Goal: Information Seeking & Learning: Learn about a topic

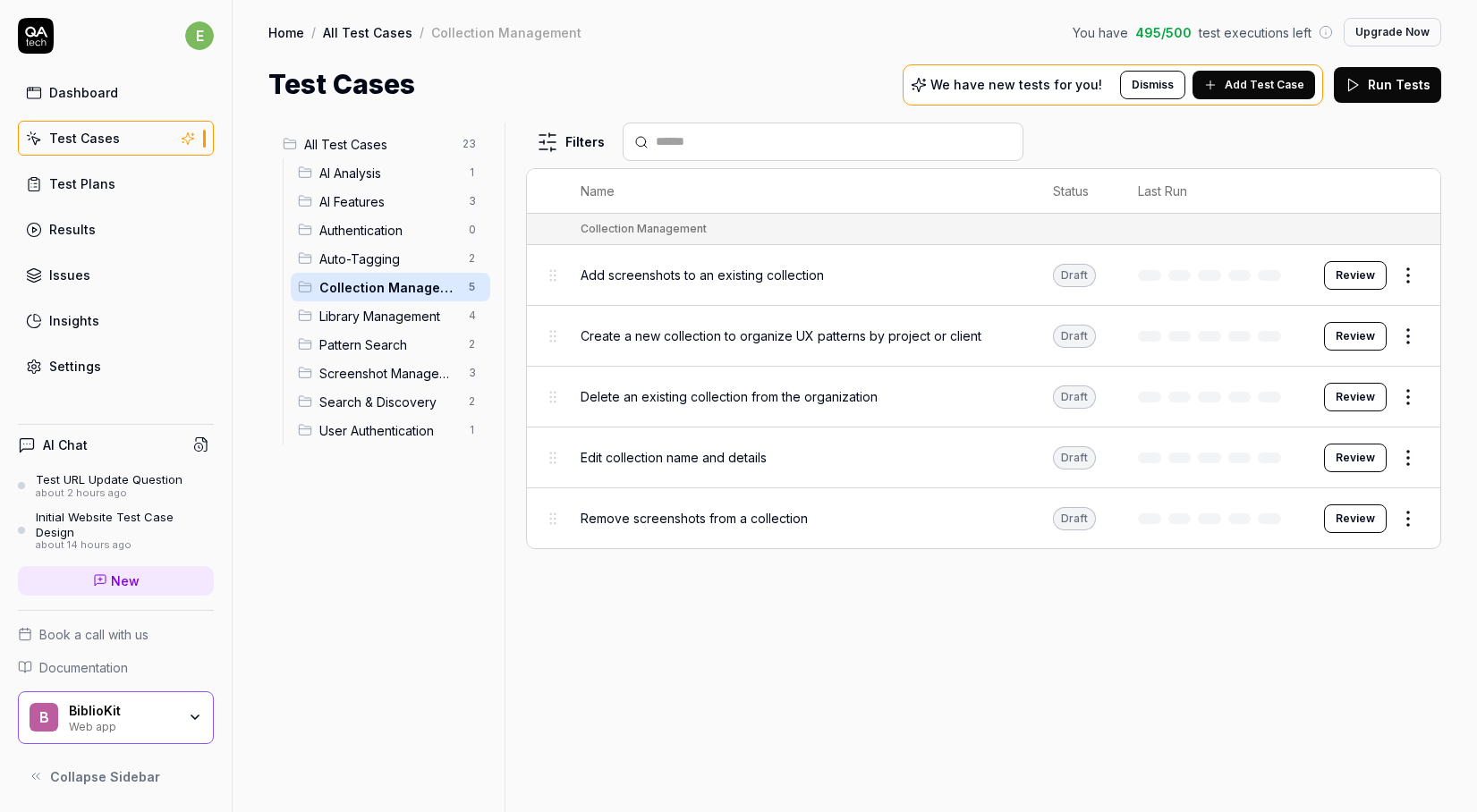
click at [347, 148] on span "All Test Cases" at bounding box center [378, 144] width 147 height 19
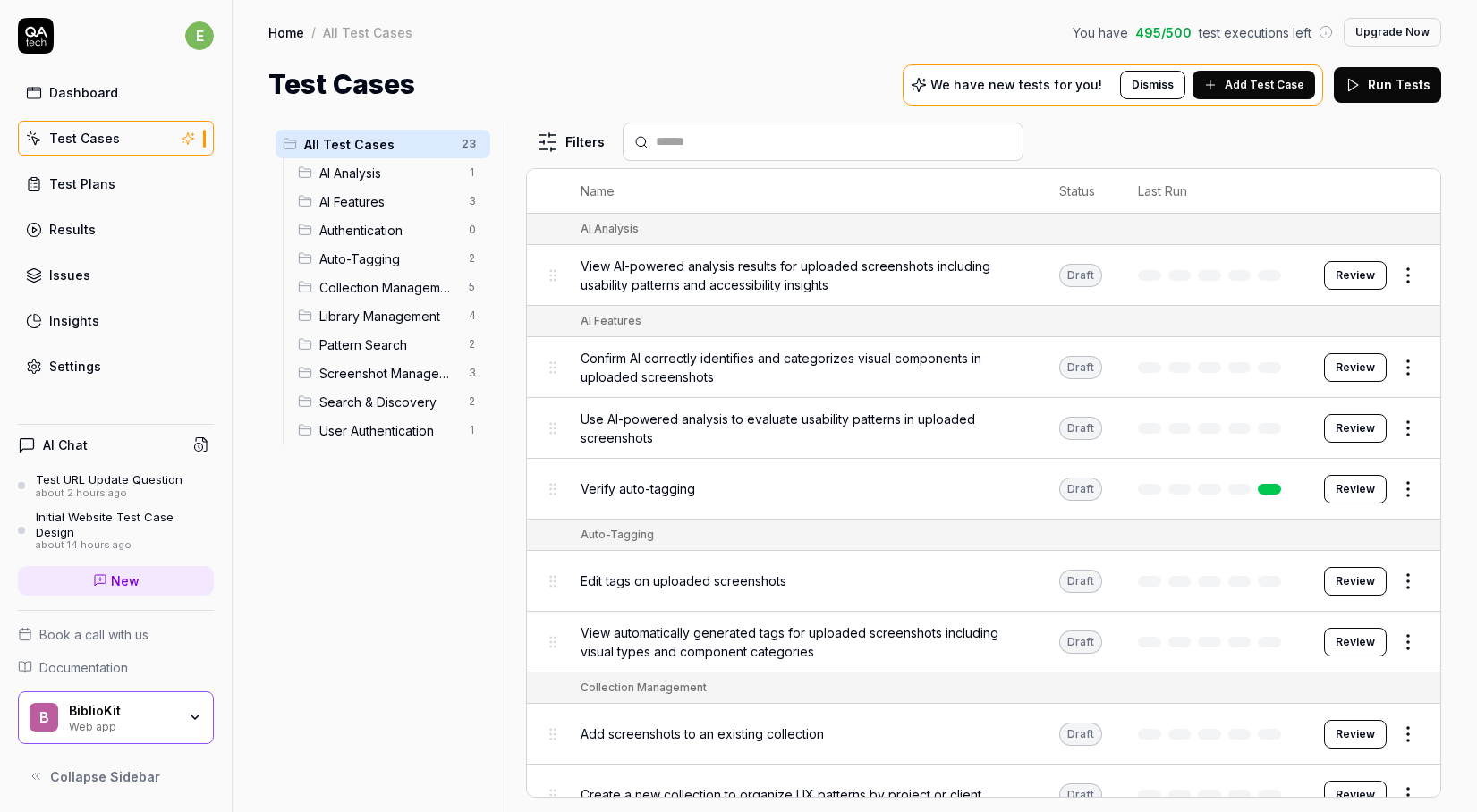
click at [98, 272] on link "Issues" at bounding box center [116, 275] width 196 height 35
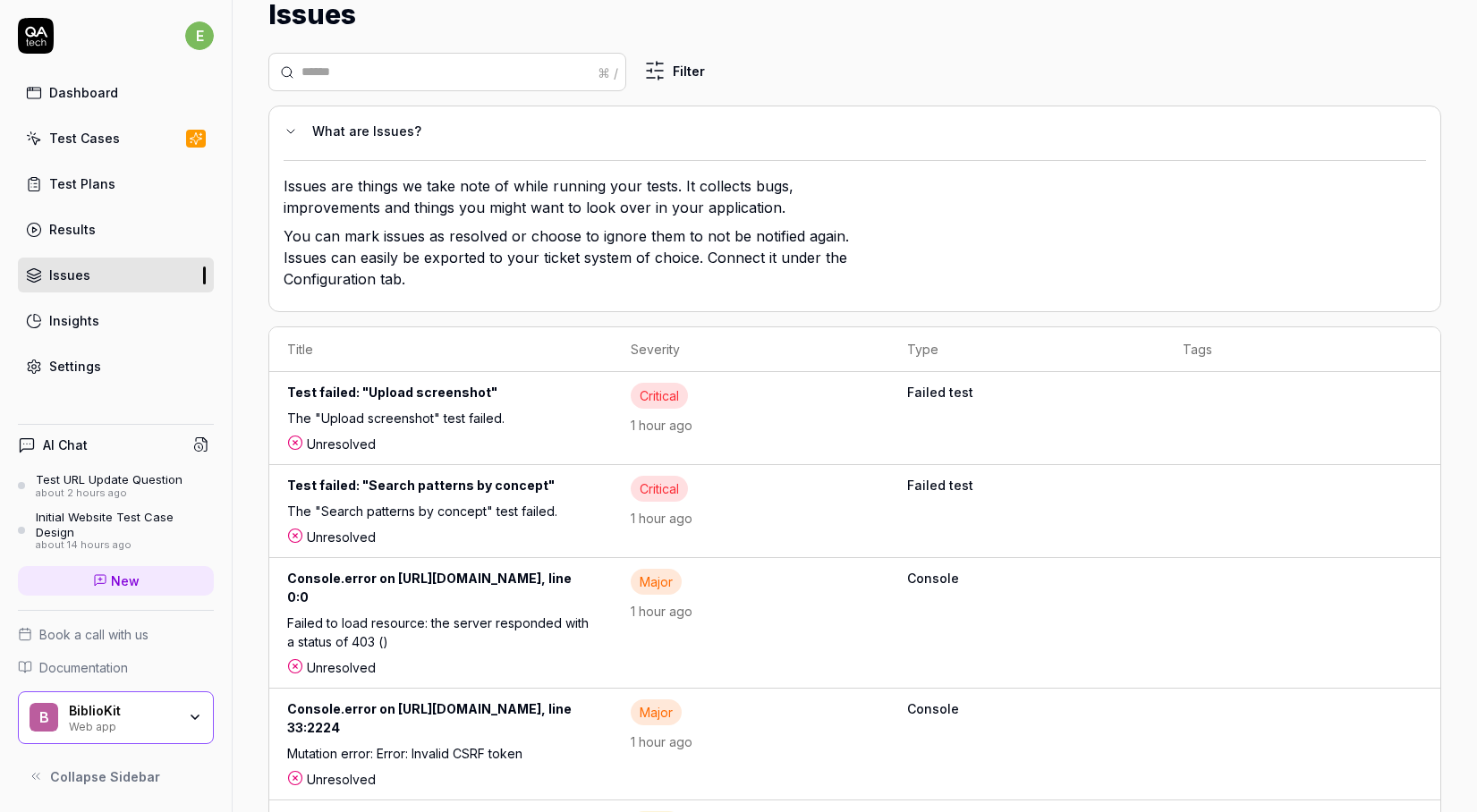
scroll to position [2, 0]
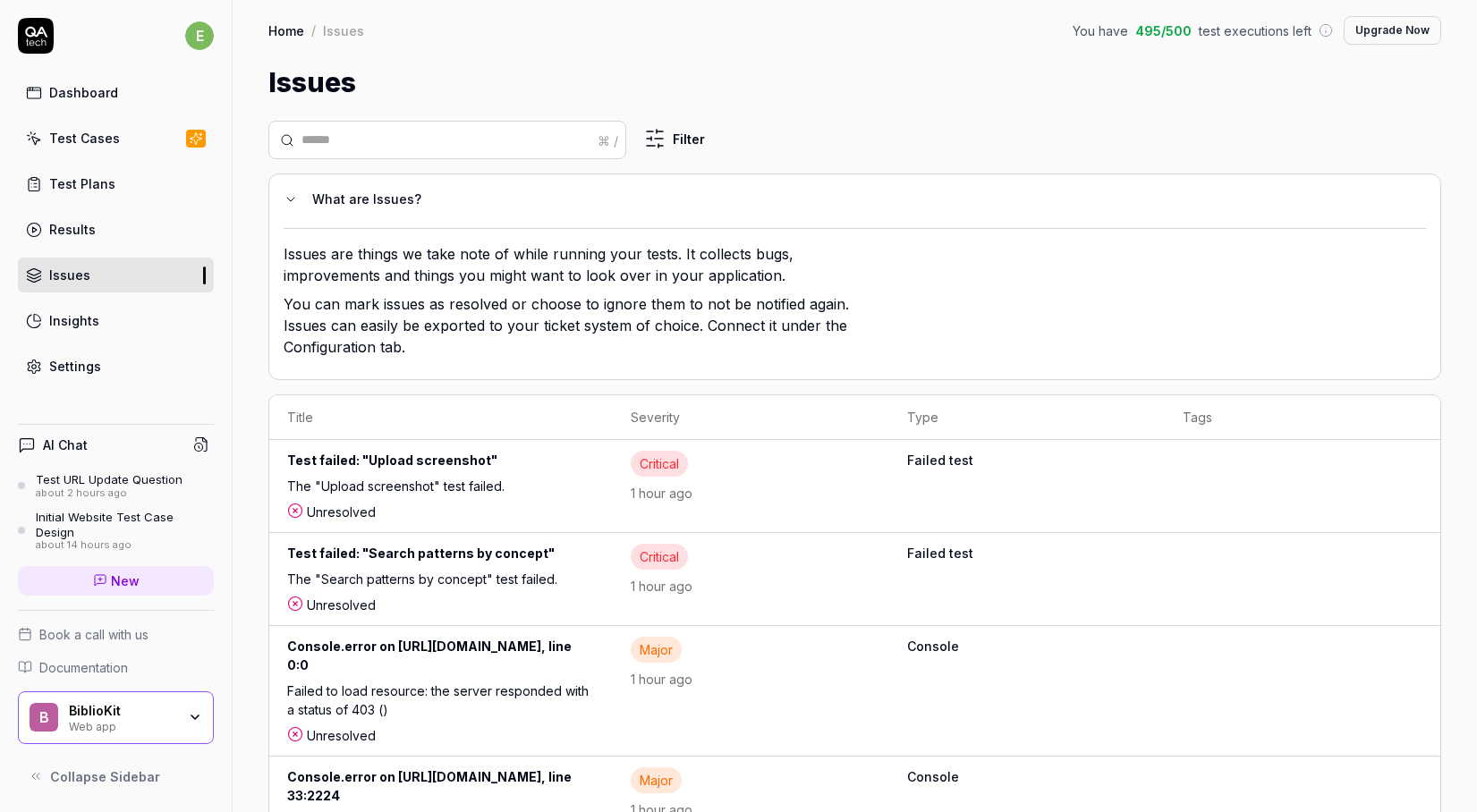
click at [526, 468] on div "Test failed: "Upload screenshot"" at bounding box center [441, 463] width 308 height 26
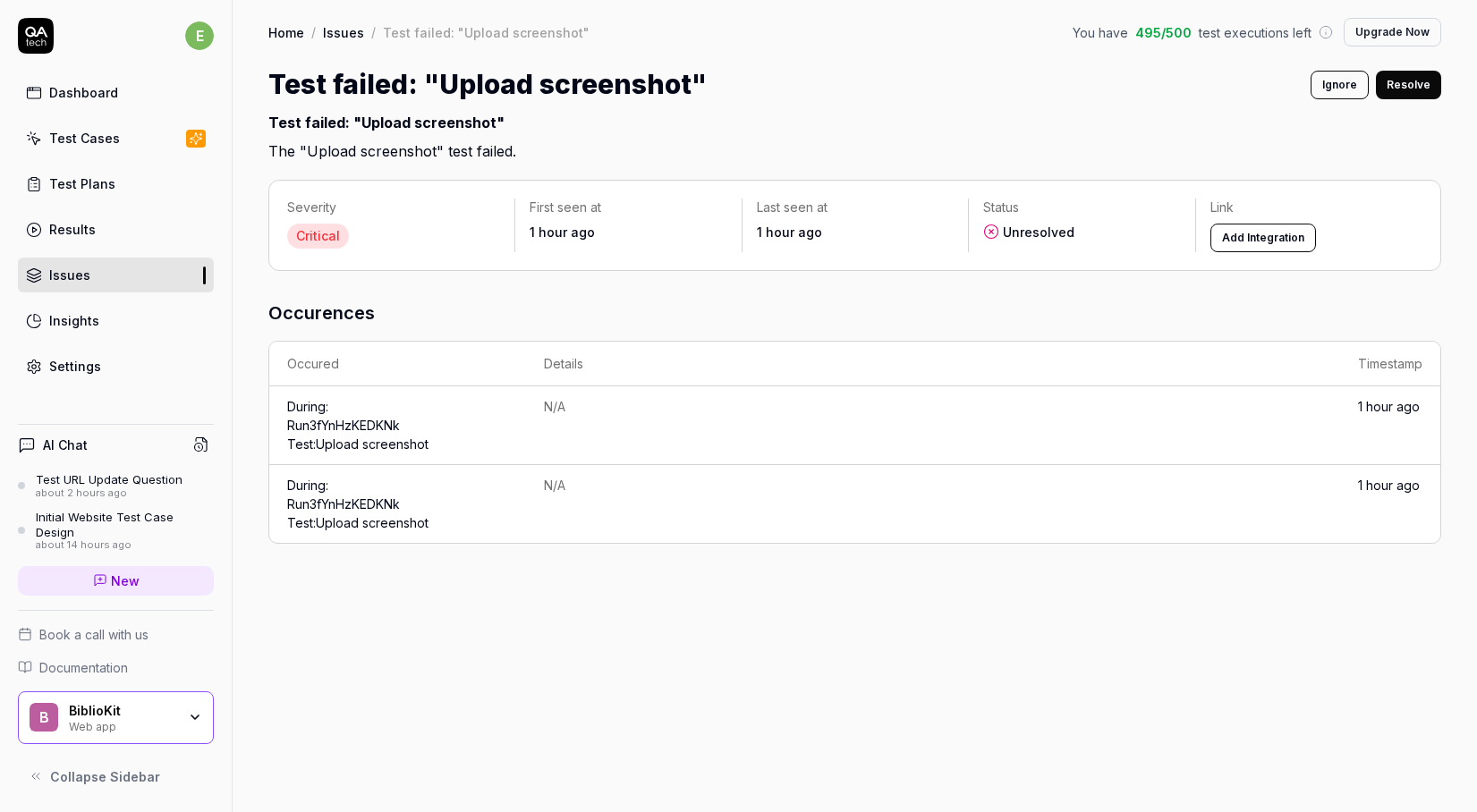
click at [558, 410] on div "N/A" at bounding box center [933, 406] width 778 height 19
click at [1399, 392] on td "1 hour ago" at bounding box center [1391, 426] width 101 height 79
click at [367, 419] on link "Run 3fYnHzKEDKNk Test: Upload screenshot" at bounding box center [358, 435] width 141 height 34
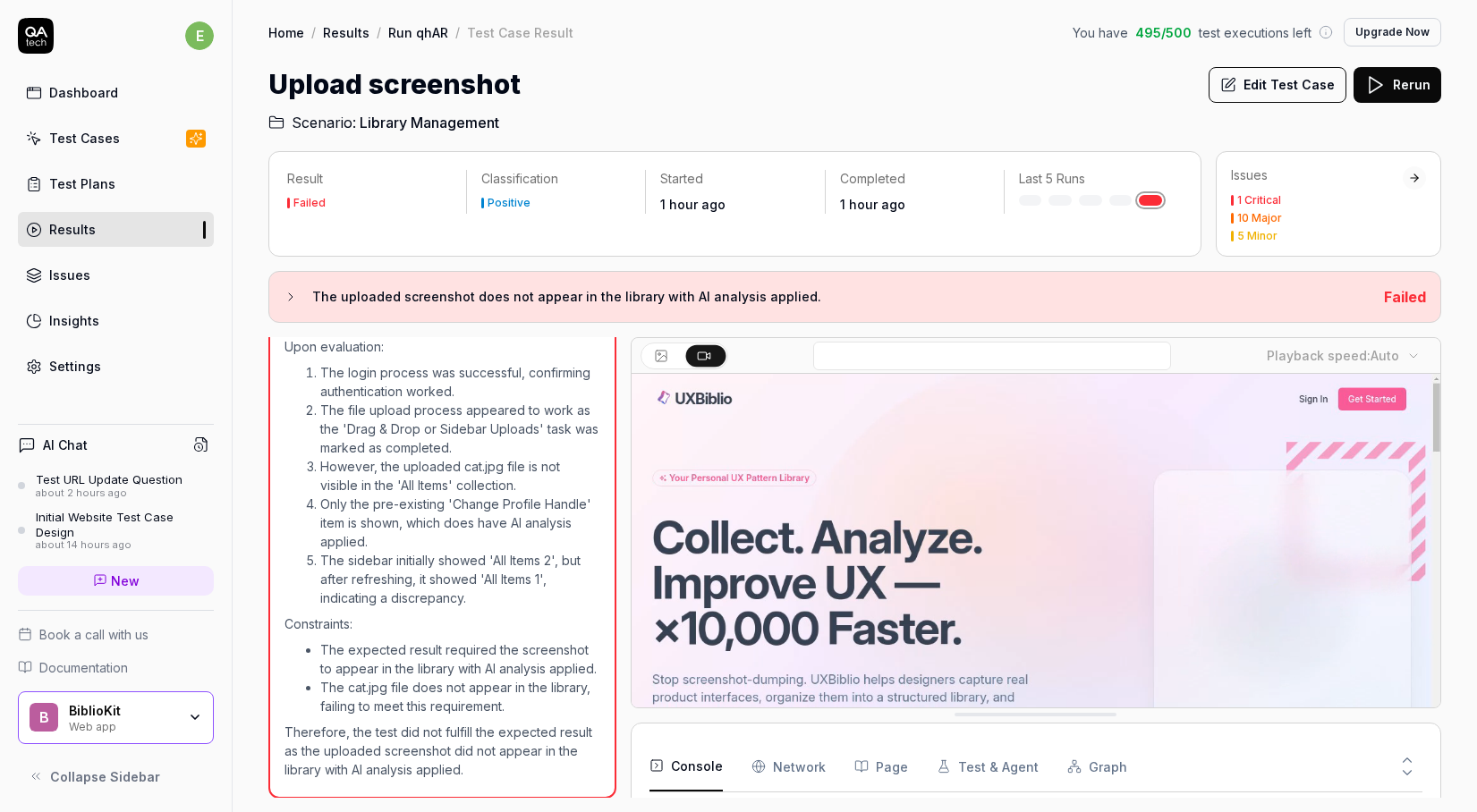
scroll to position [3572, 0]
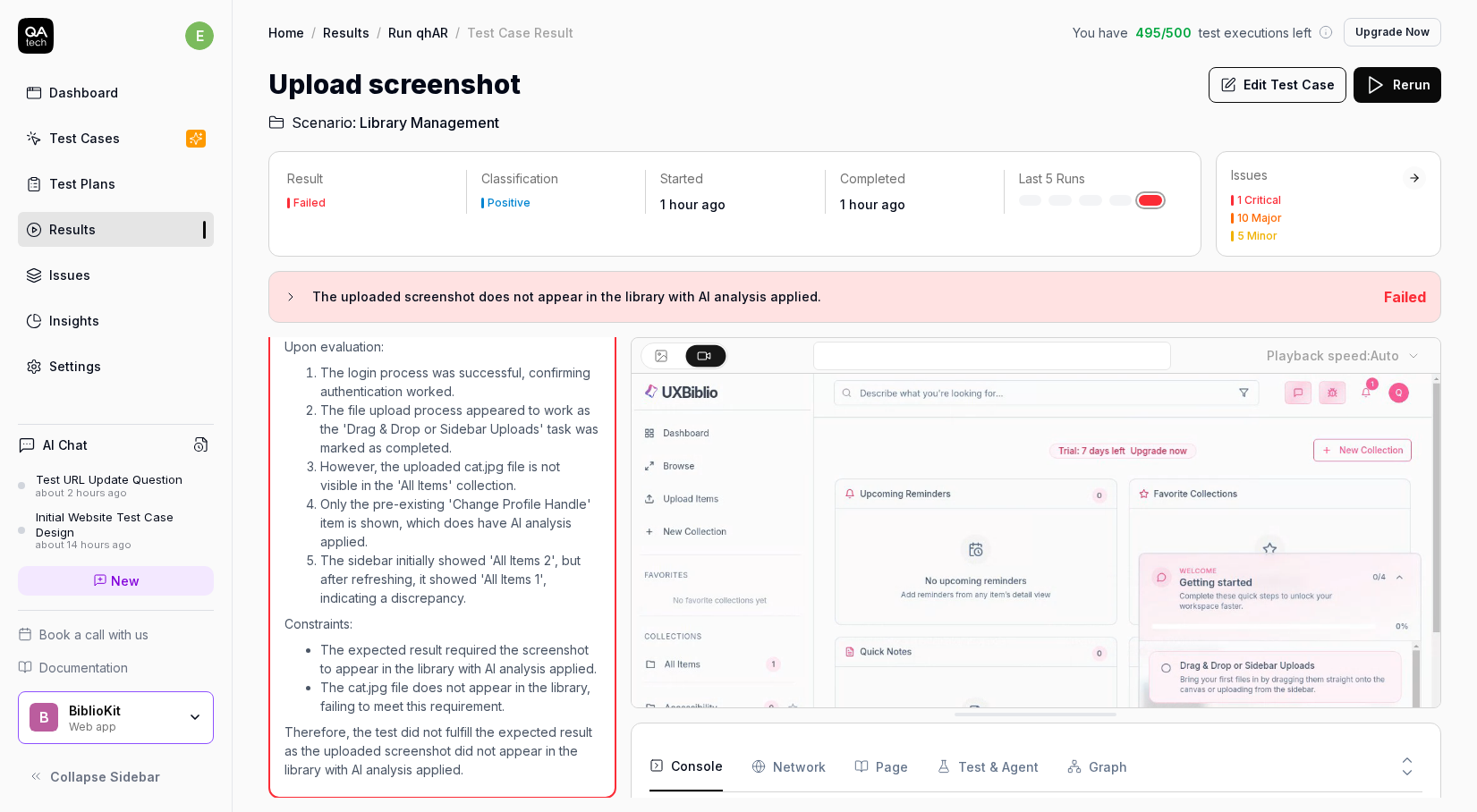
click at [689, 569] on video at bounding box center [1036, 626] width 809 height 506
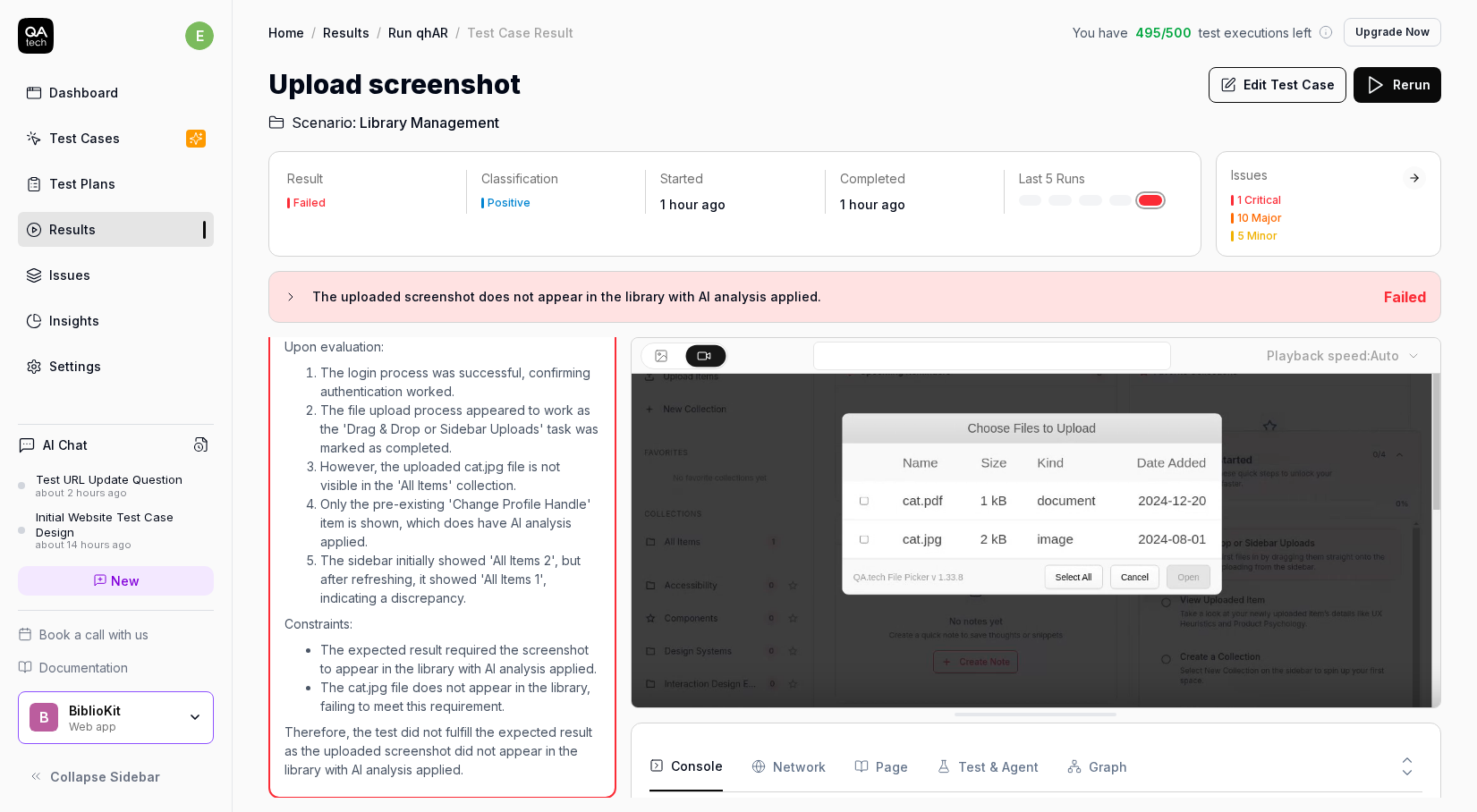
scroll to position [119, 0]
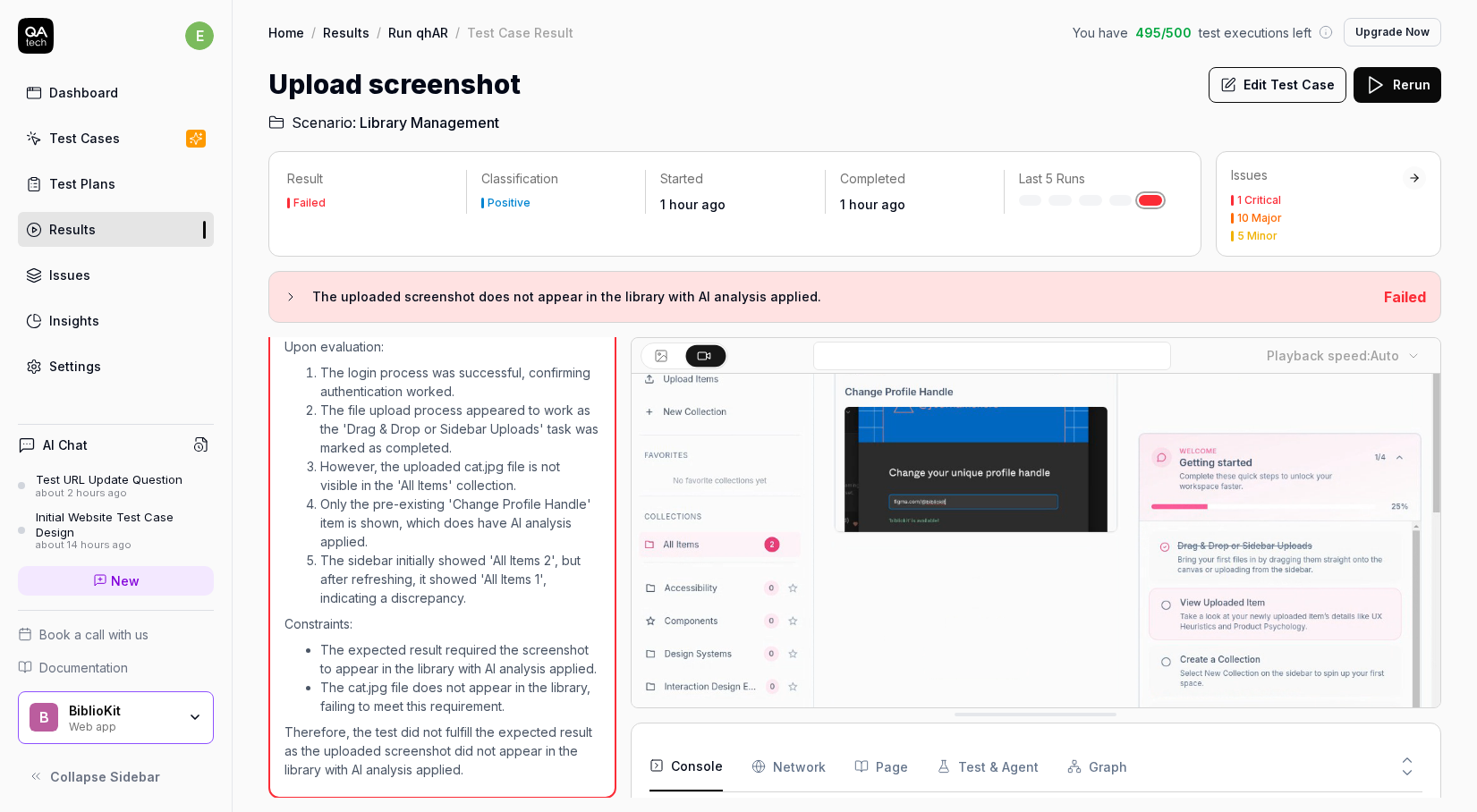
click at [828, 613] on video at bounding box center [1036, 507] width 809 height 506
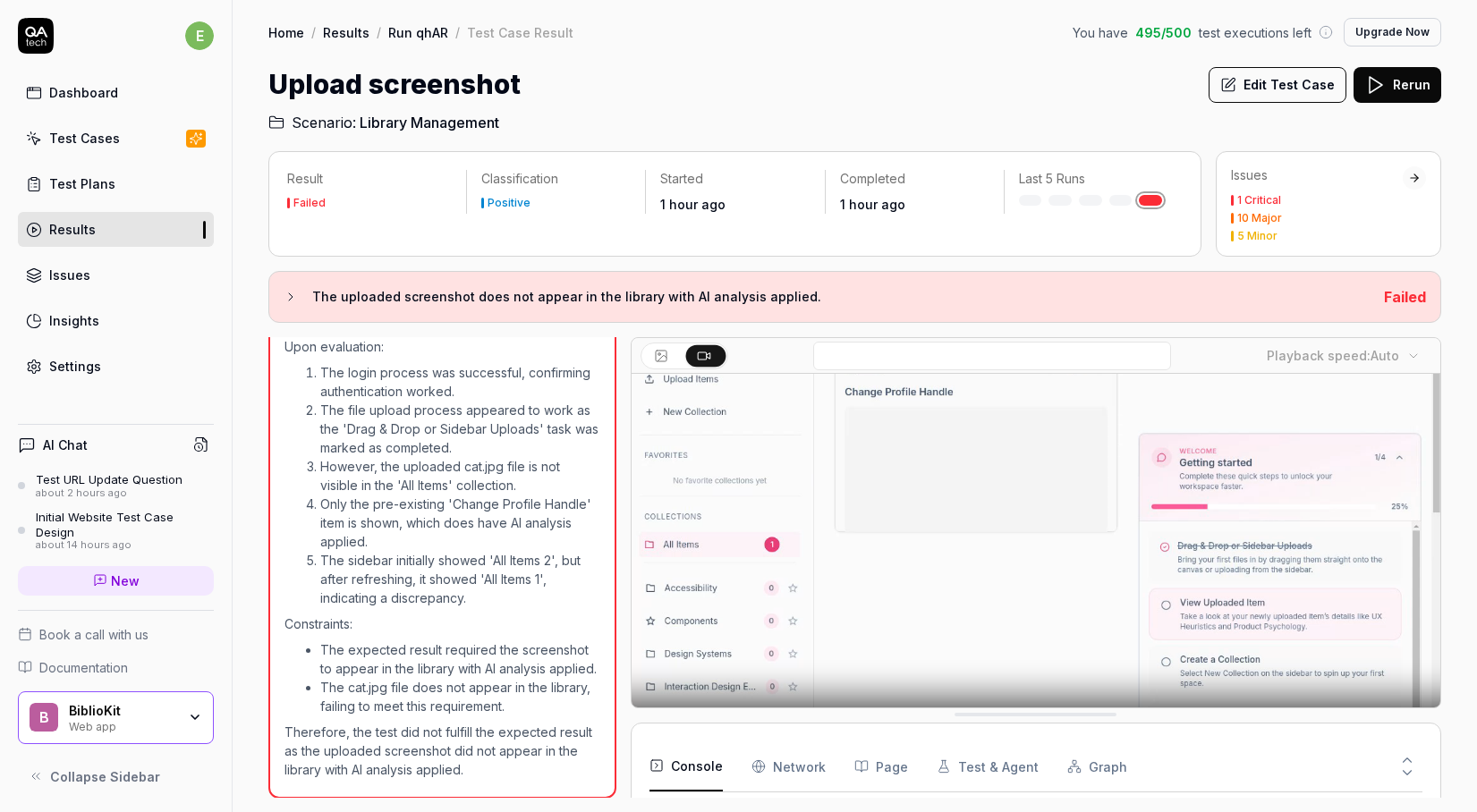
click at [828, 613] on video at bounding box center [1036, 507] width 809 height 506
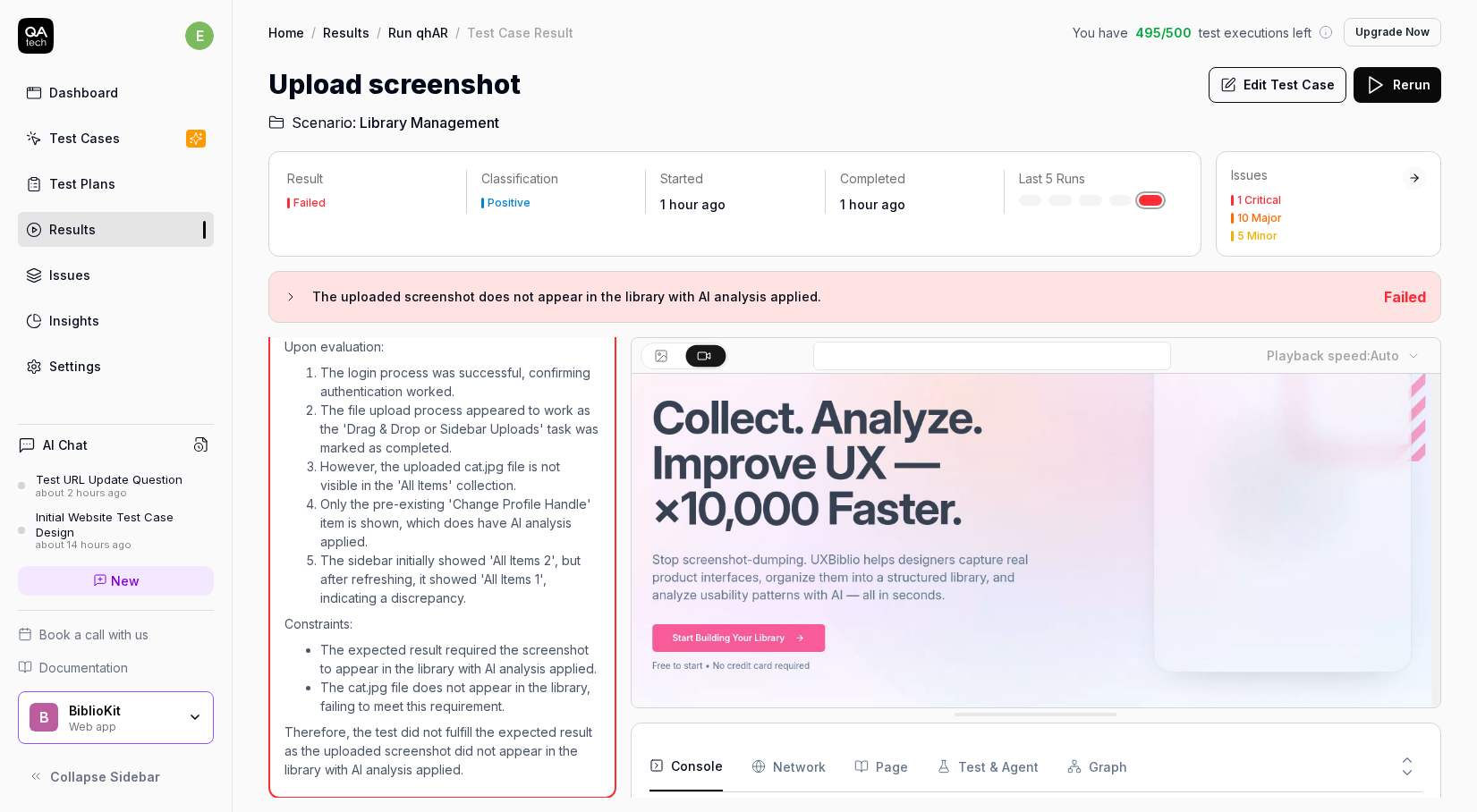
click at [828, 613] on video at bounding box center [1036, 507] width 809 height 506
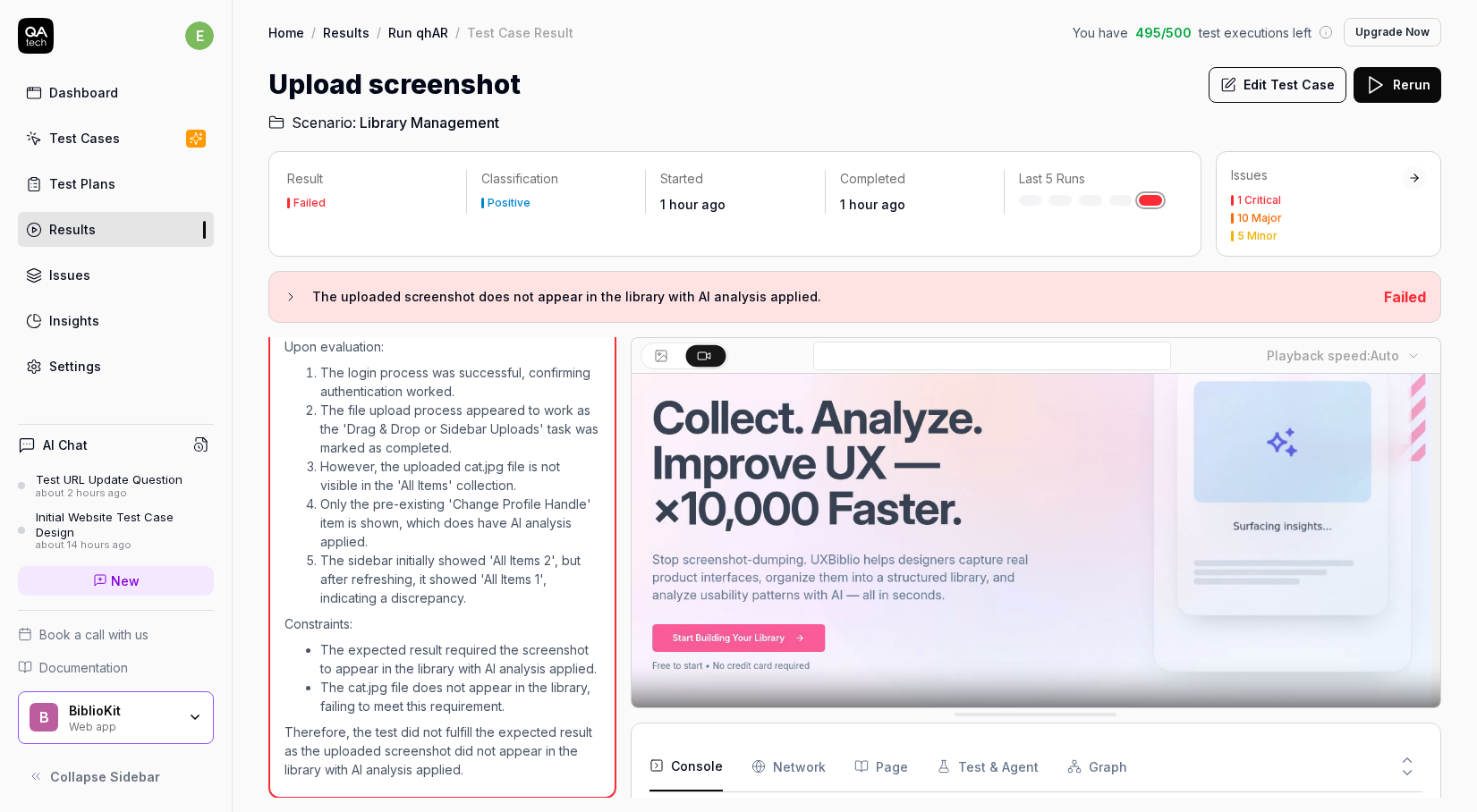
click at [828, 613] on video at bounding box center [1036, 507] width 809 height 506
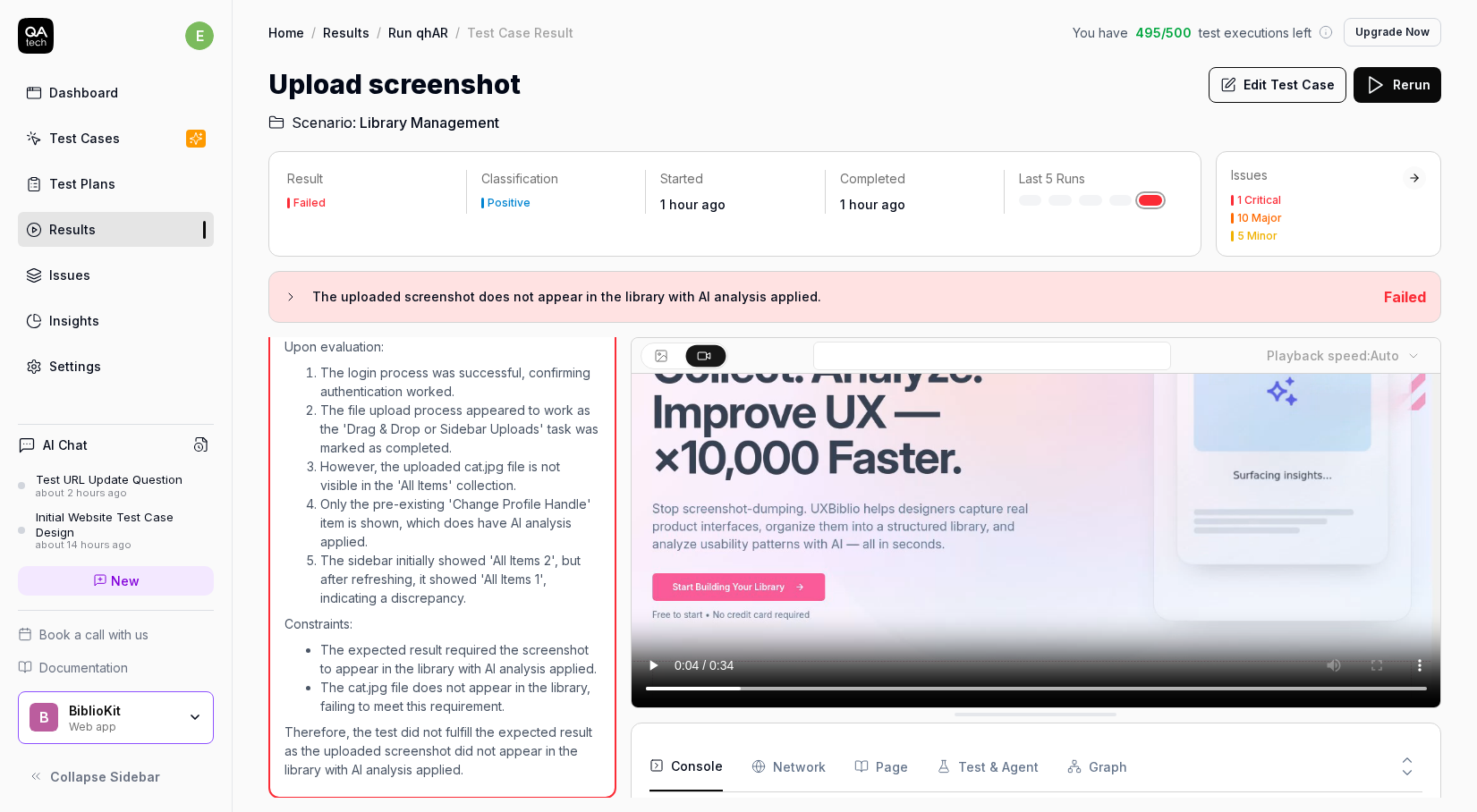
click at [792, 772] on Requests "Network" at bounding box center [789, 767] width 75 height 50
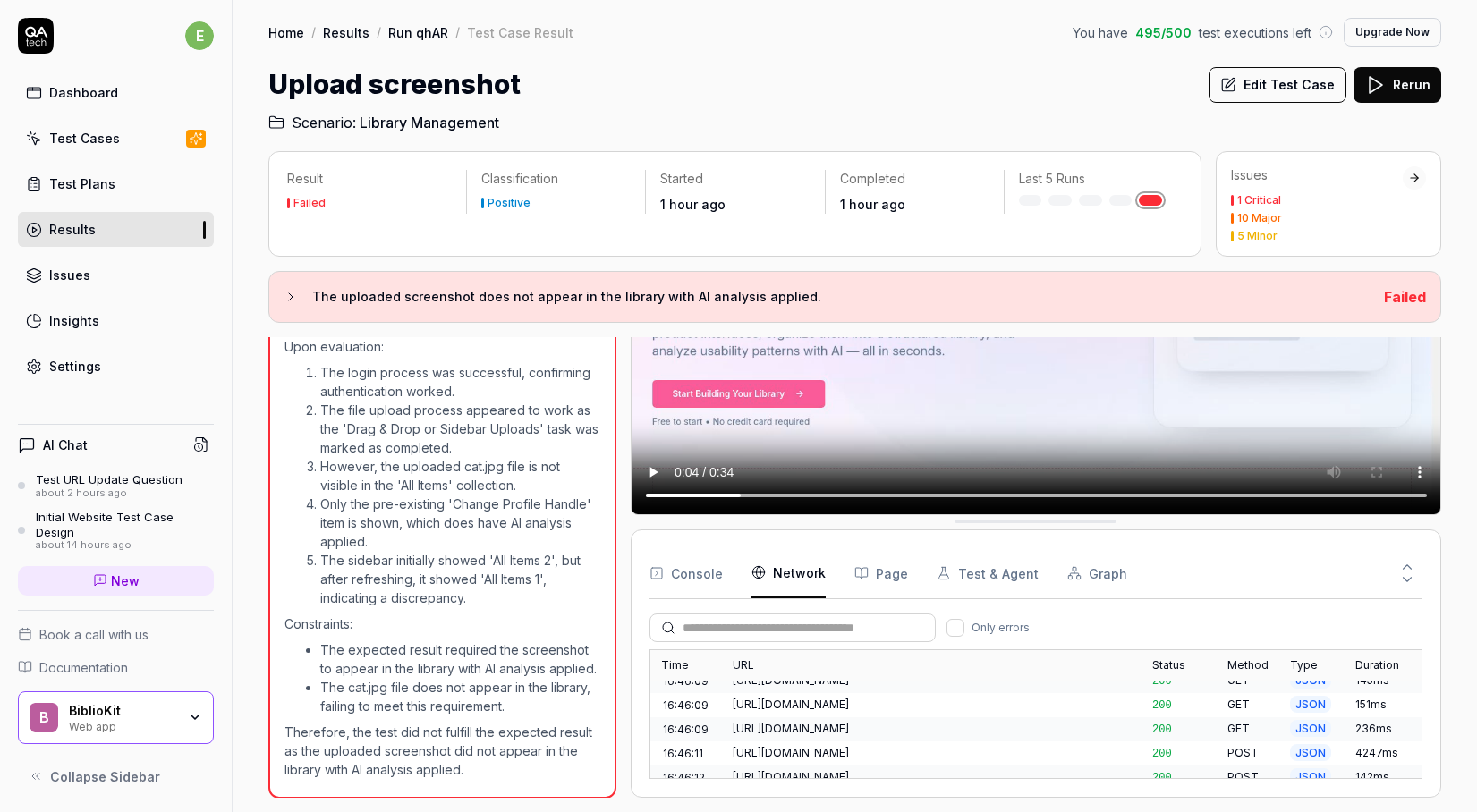
scroll to position [3135, 0]
click at [667, 587] on button "Console" at bounding box center [686, 574] width 74 height 50
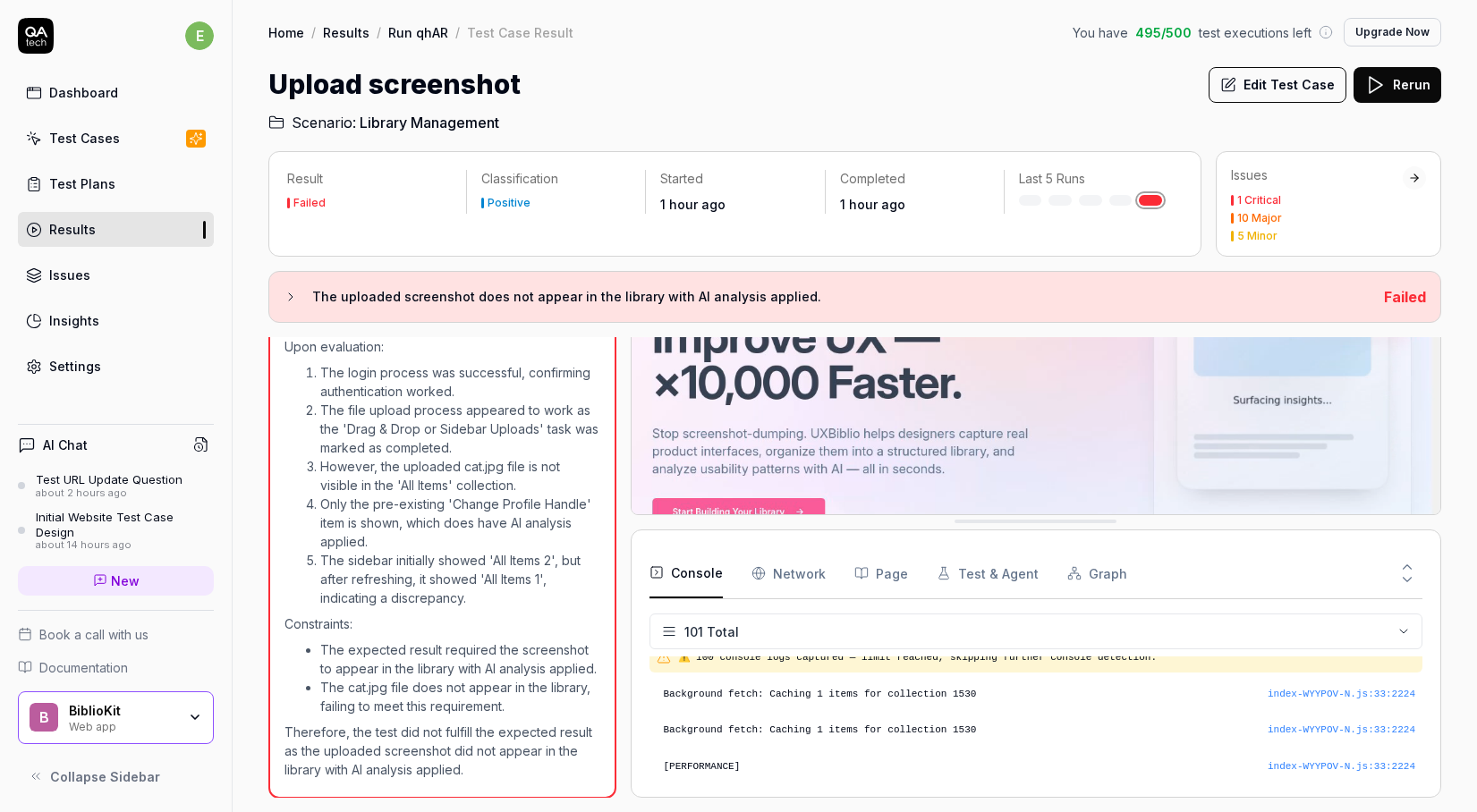
scroll to position [0, 0]
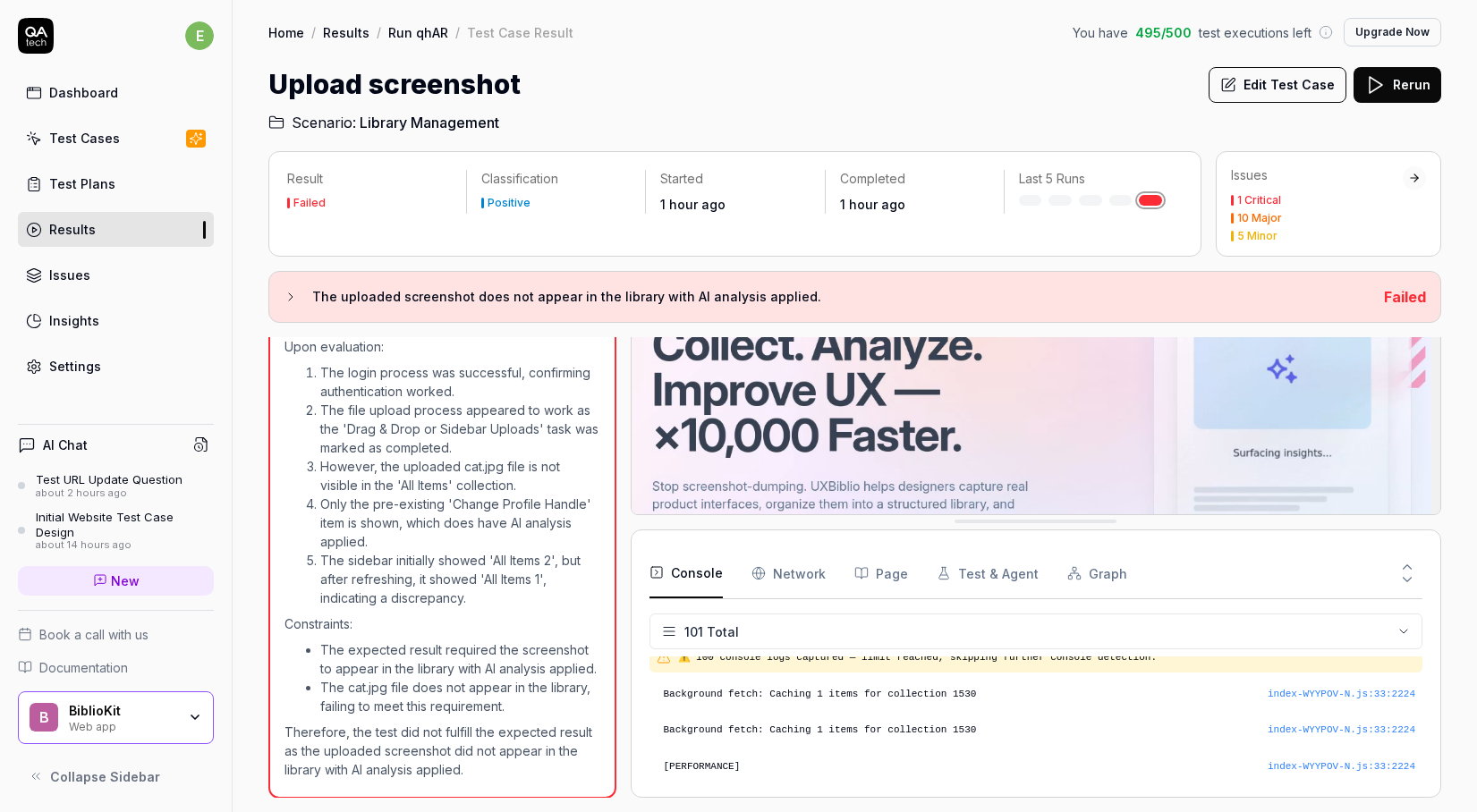
click at [740, 490] on video at bounding box center [1036, 433] width 809 height 506
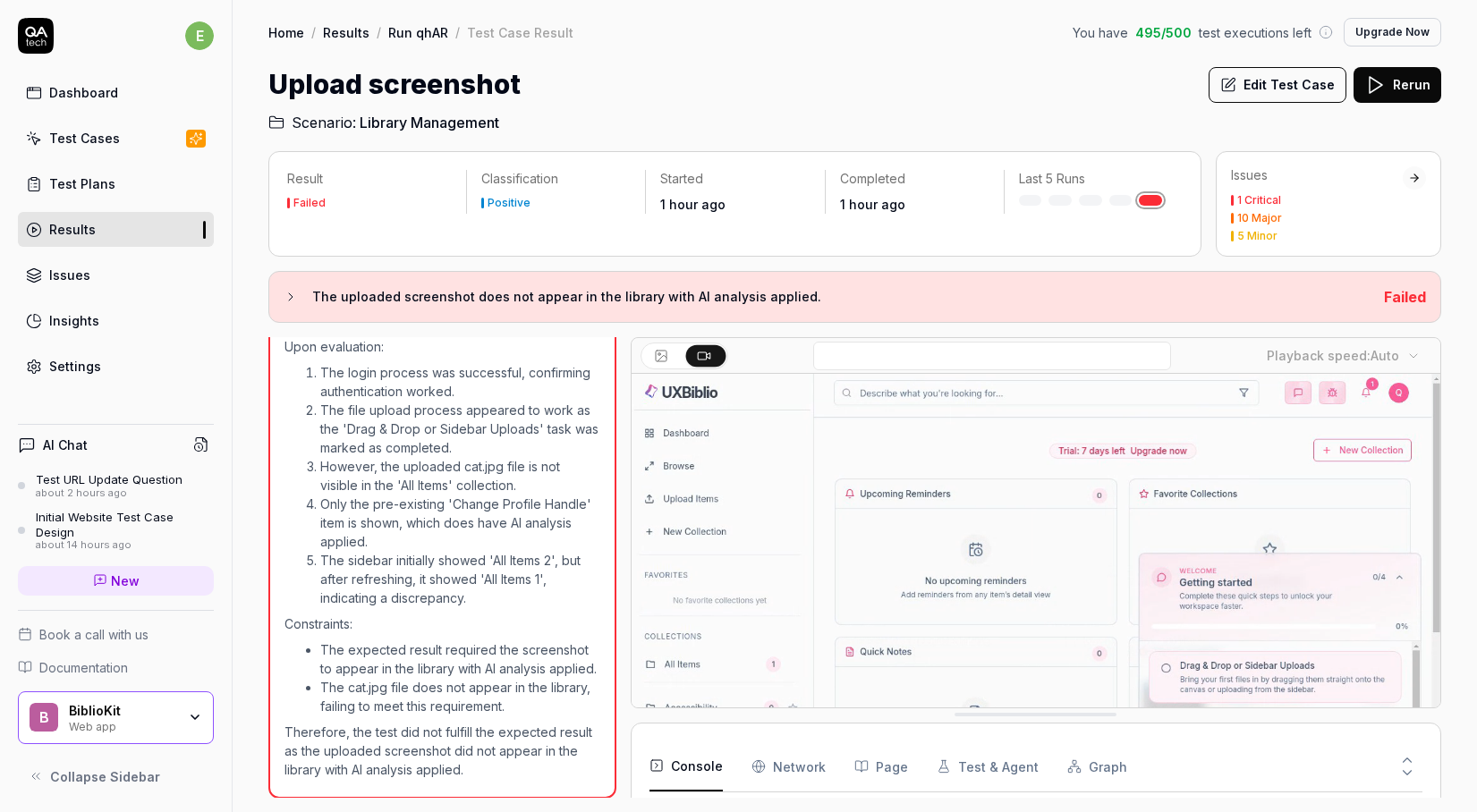
drag, startPoint x: 774, startPoint y: 515, endPoint x: 765, endPoint y: 727, distance: 212.2
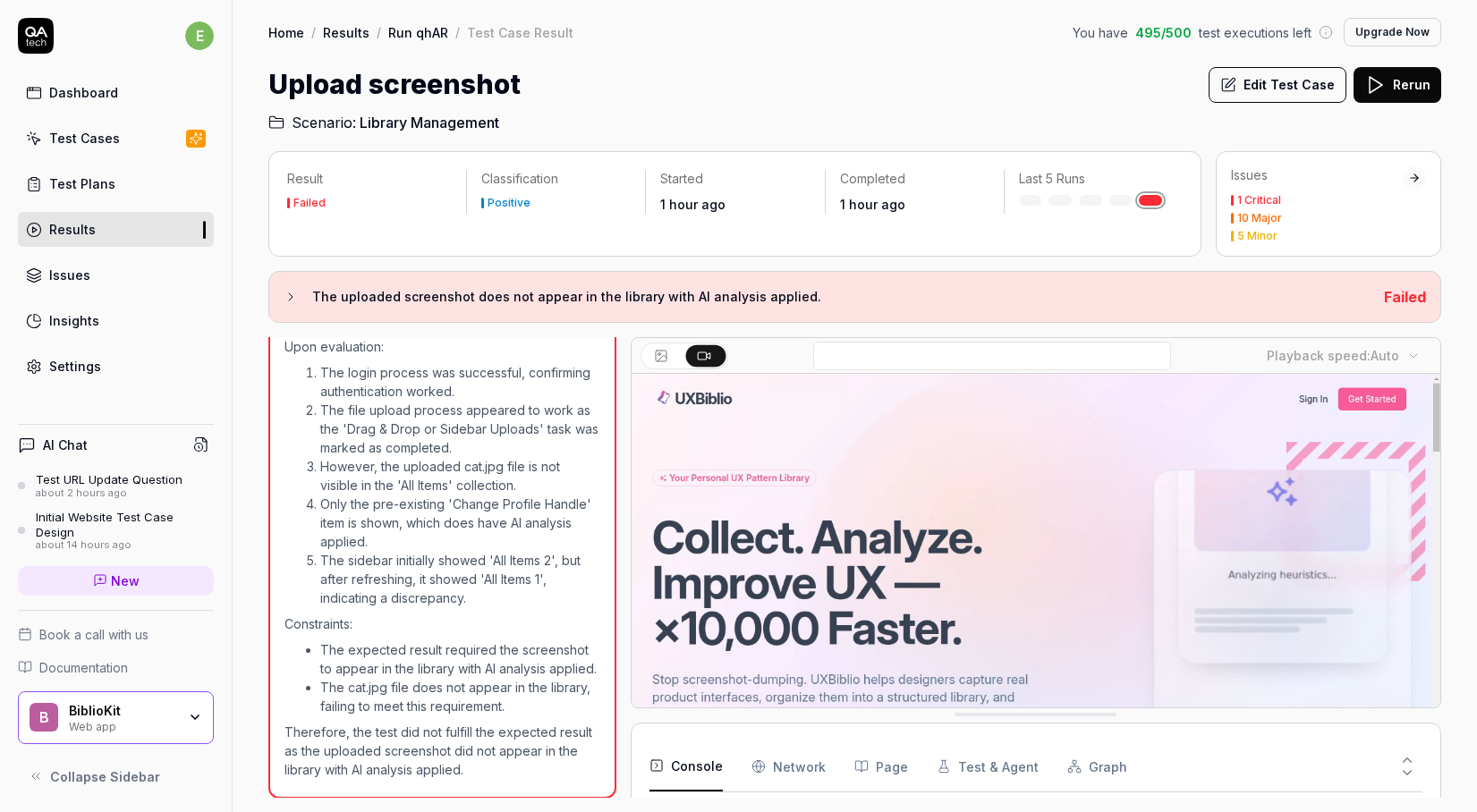
click at [665, 345] on button at bounding box center [663, 356] width 40 height 22
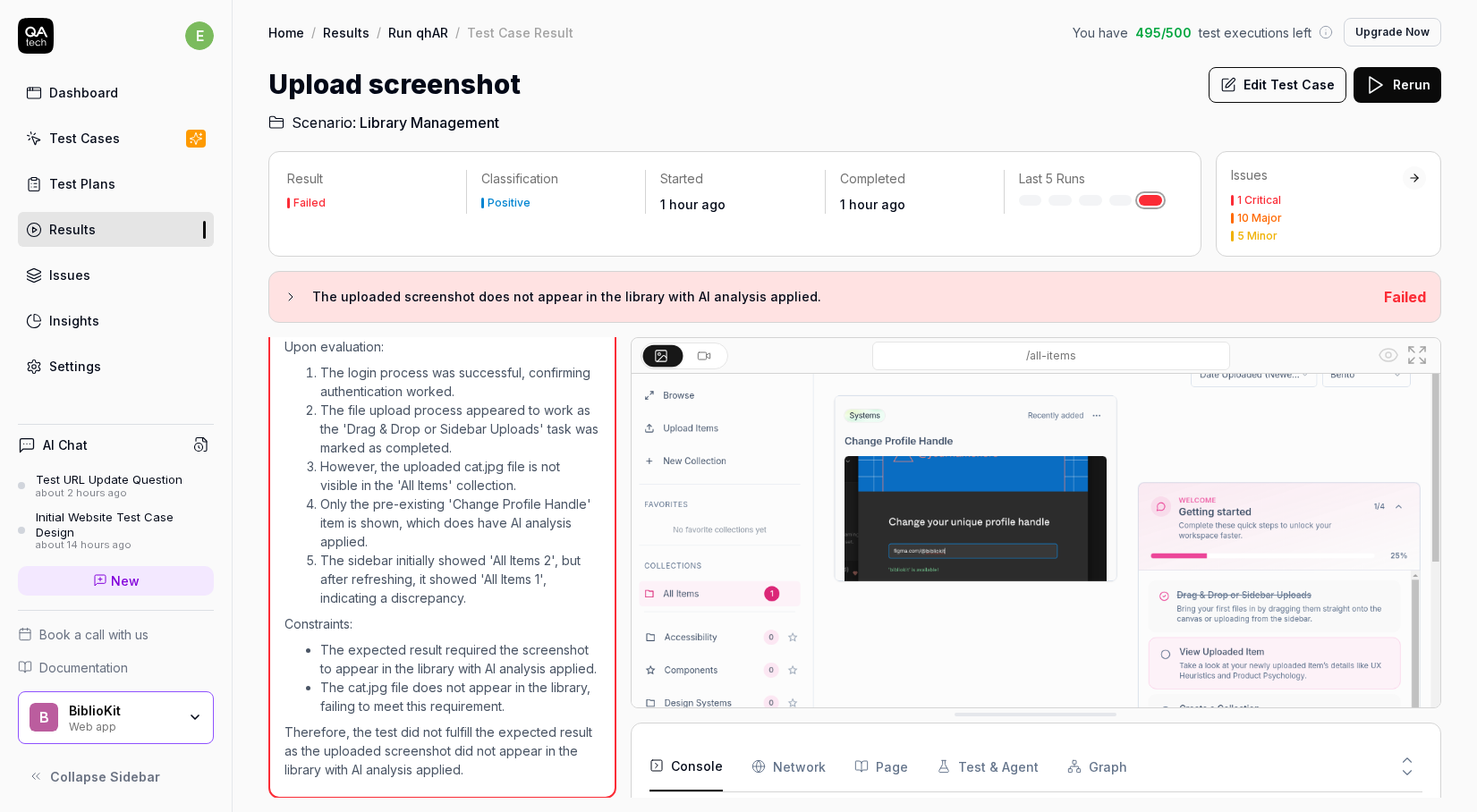
scroll to position [171, 0]
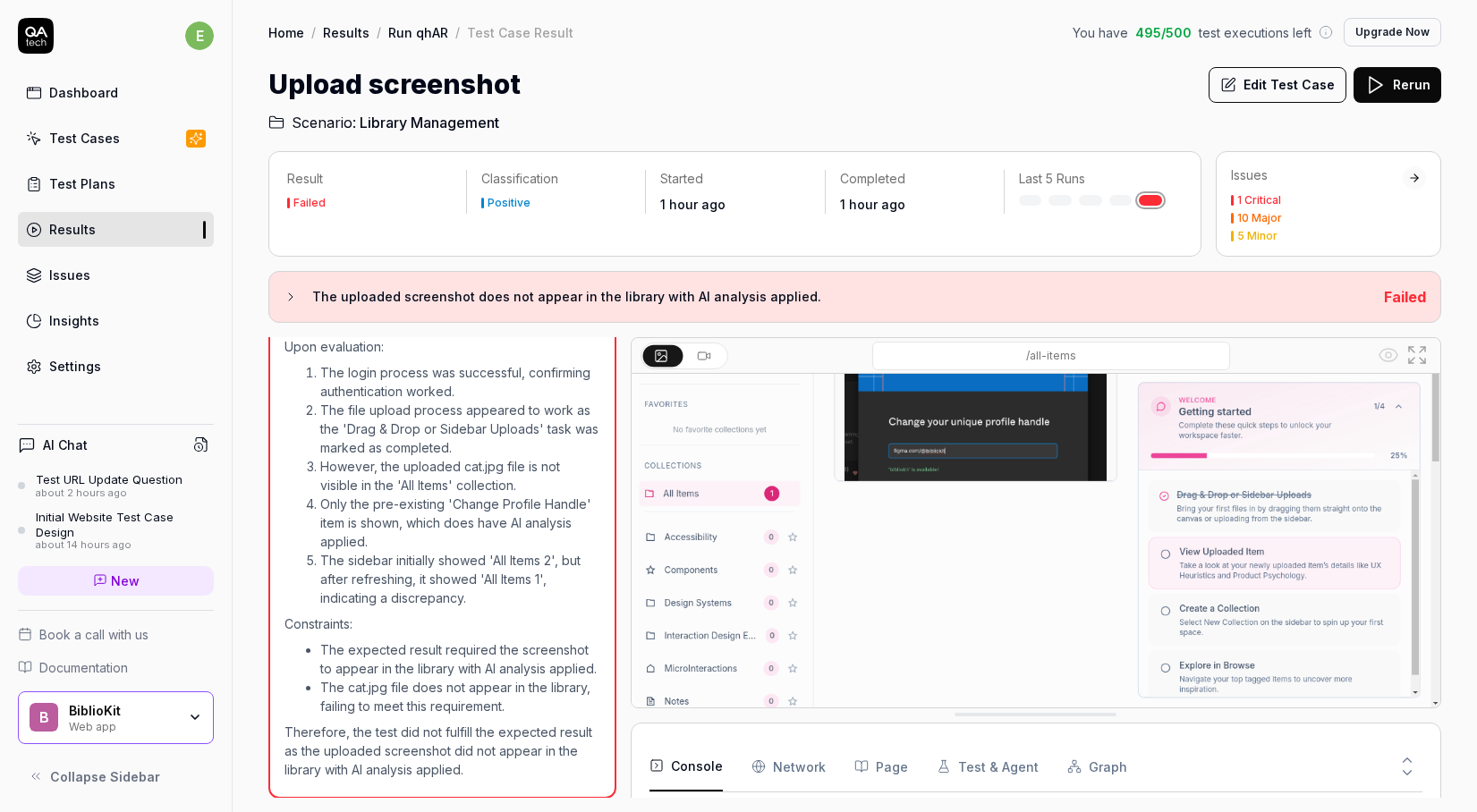
click at [806, 465] on img at bounding box center [1036, 455] width 809 height 506
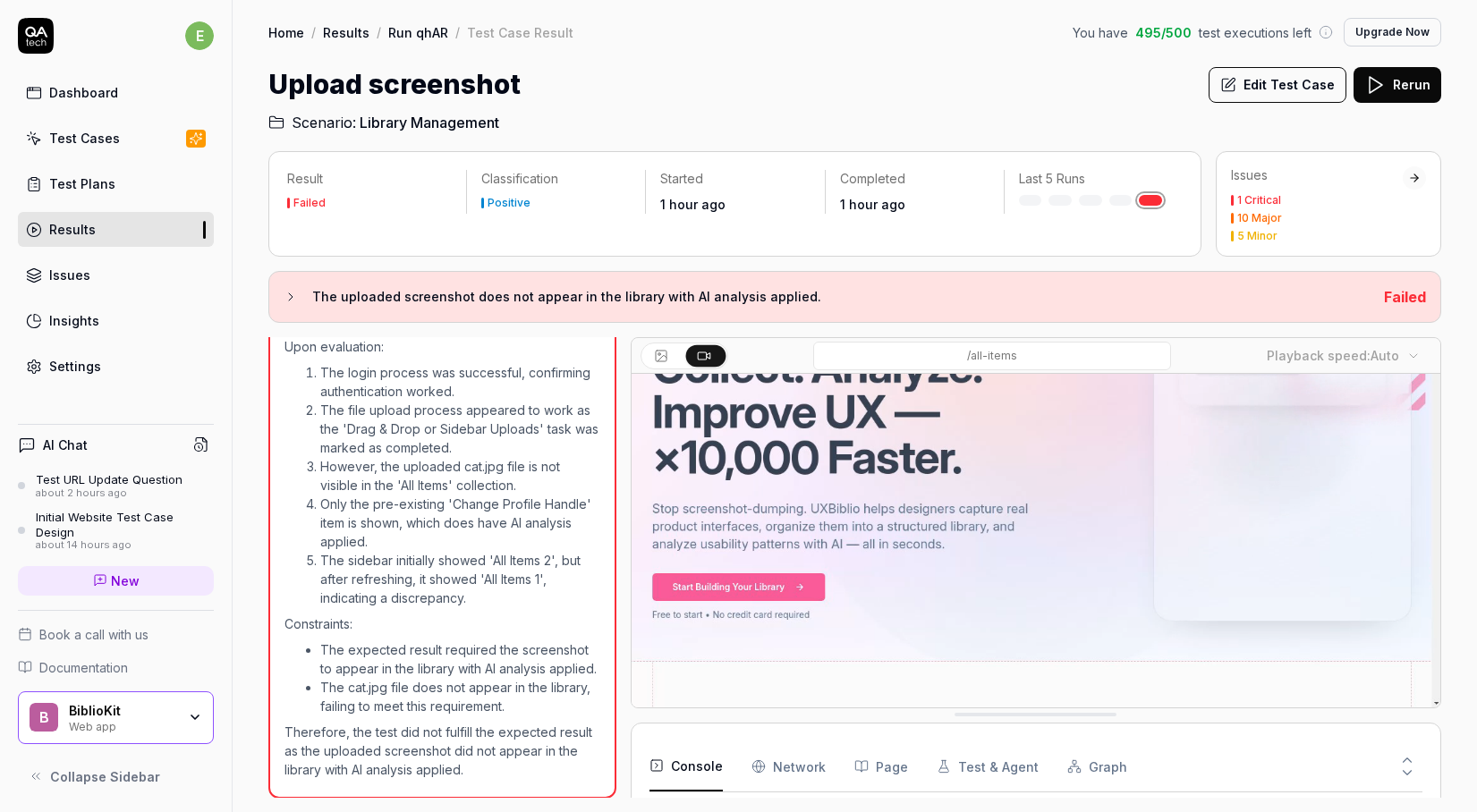
scroll to position [3572, 0]
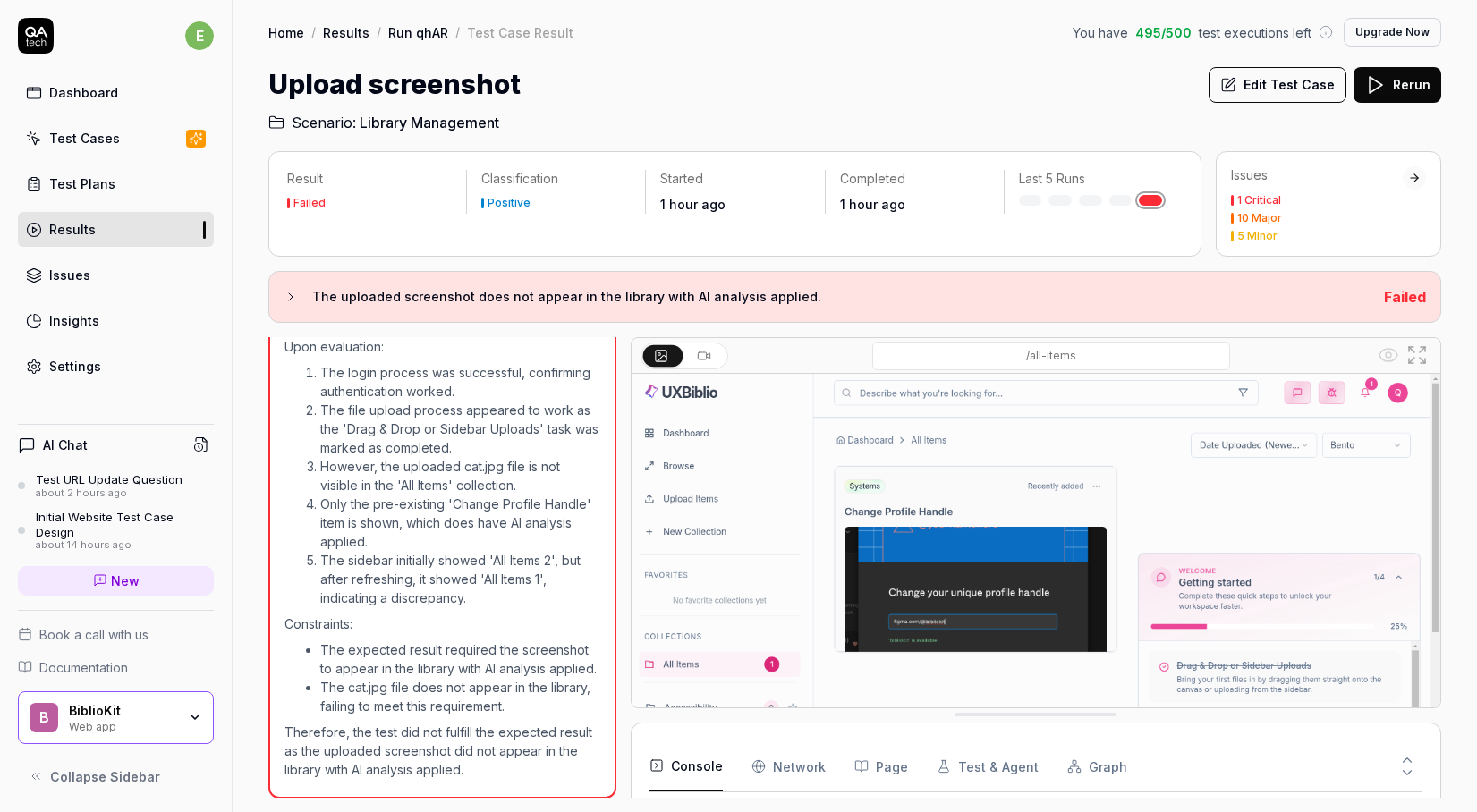
click at [806, 465] on img at bounding box center [1036, 626] width 809 height 506
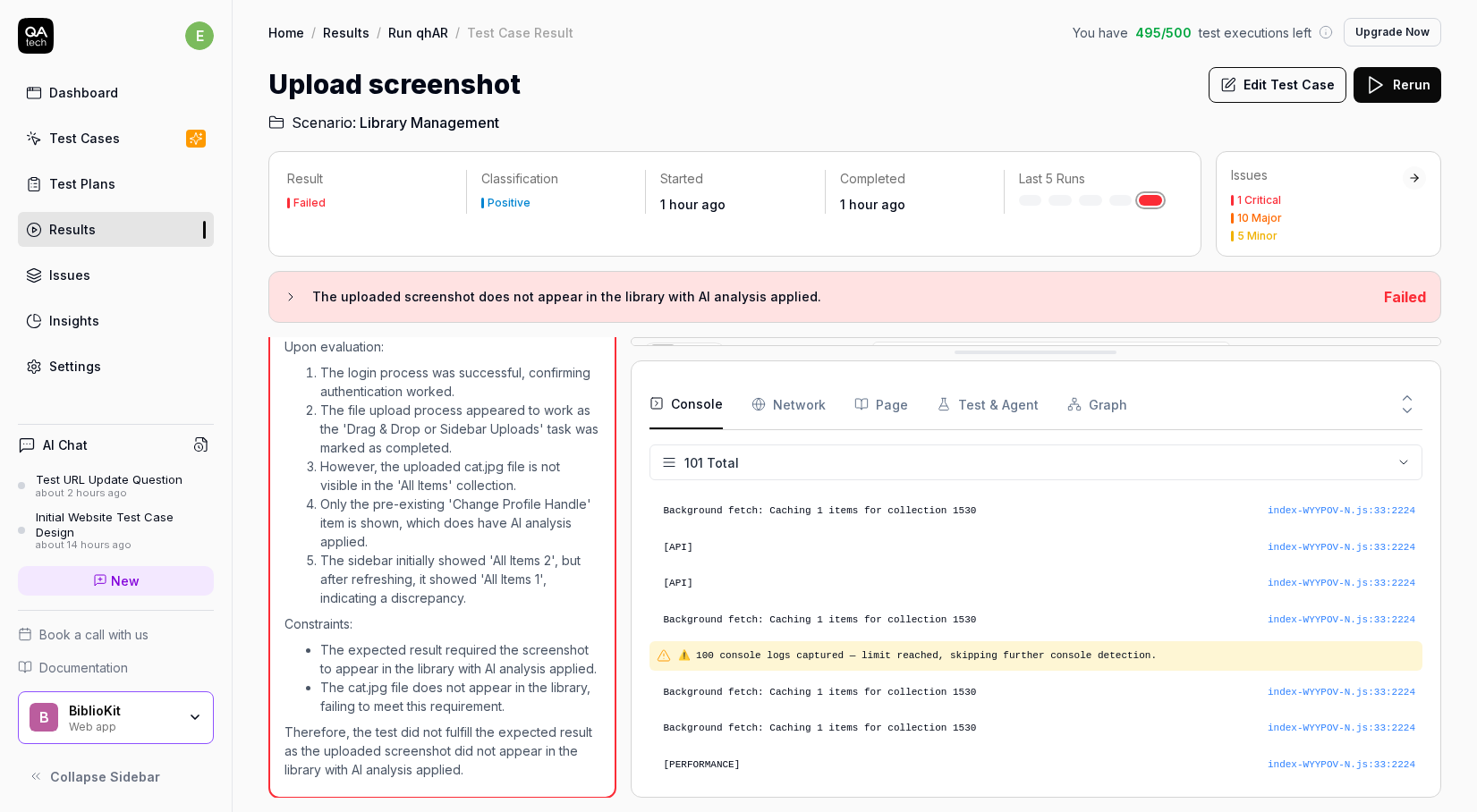
scroll to position [3402, 0]
drag, startPoint x: 768, startPoint y: 712, endPoint x: 803, endPoint y: 326, distance: 387.6
click at [792, 408] on Requests "Network" at bounding box center [789, 404] width 75 height 50
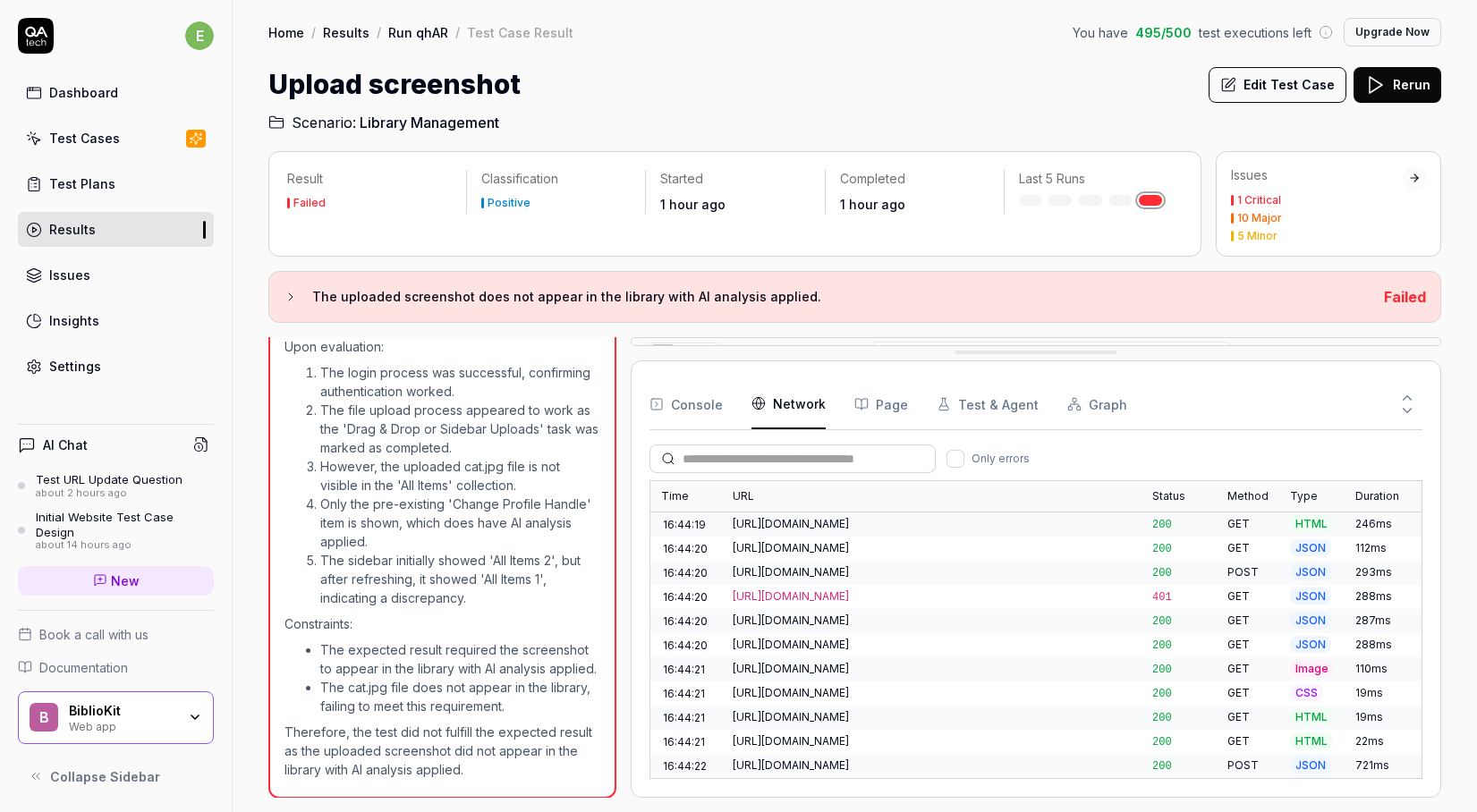
scroll to position [2965, 0]
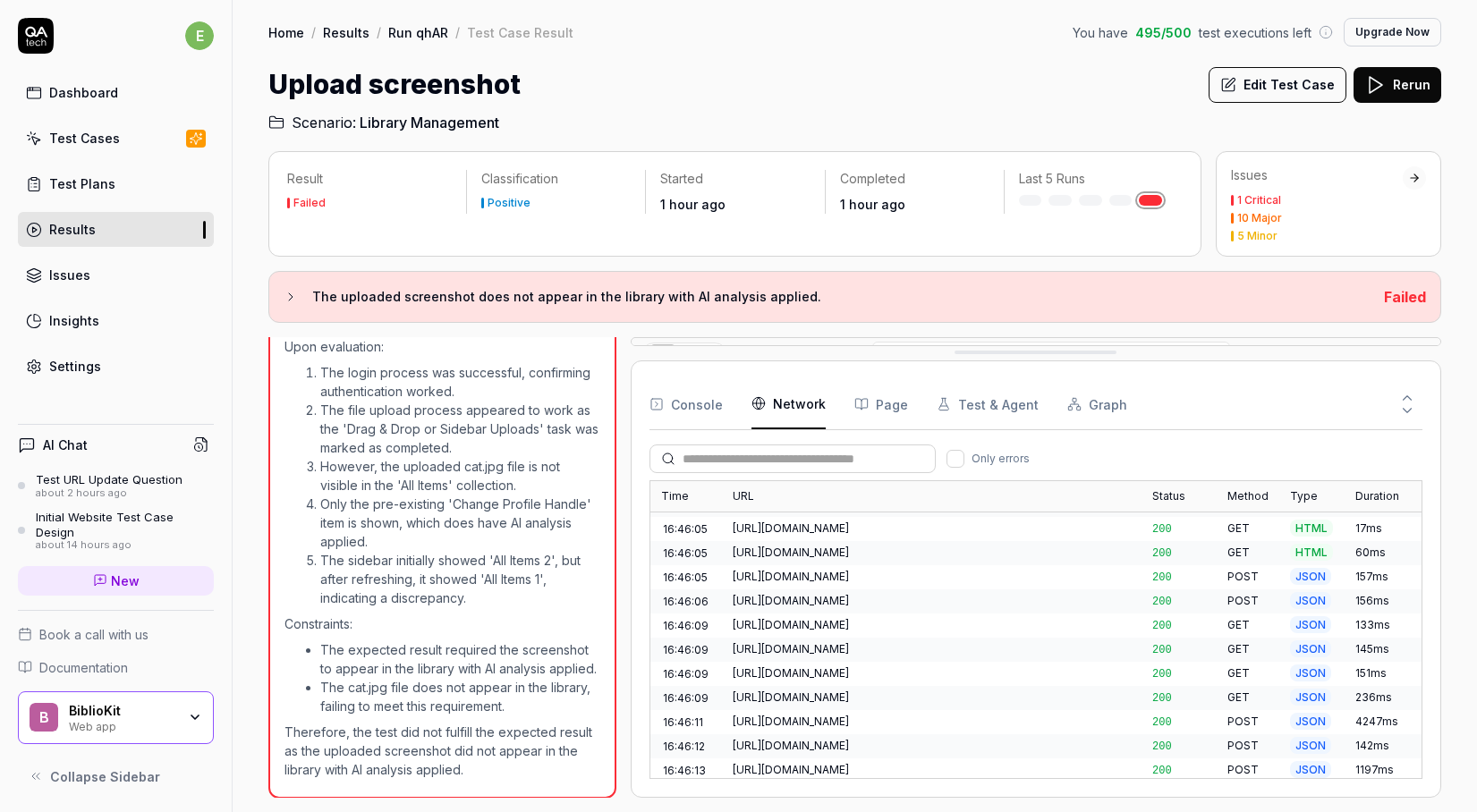
click at [883, 405] on button "Page" at bounding box center [881, 404] width 54 height 50
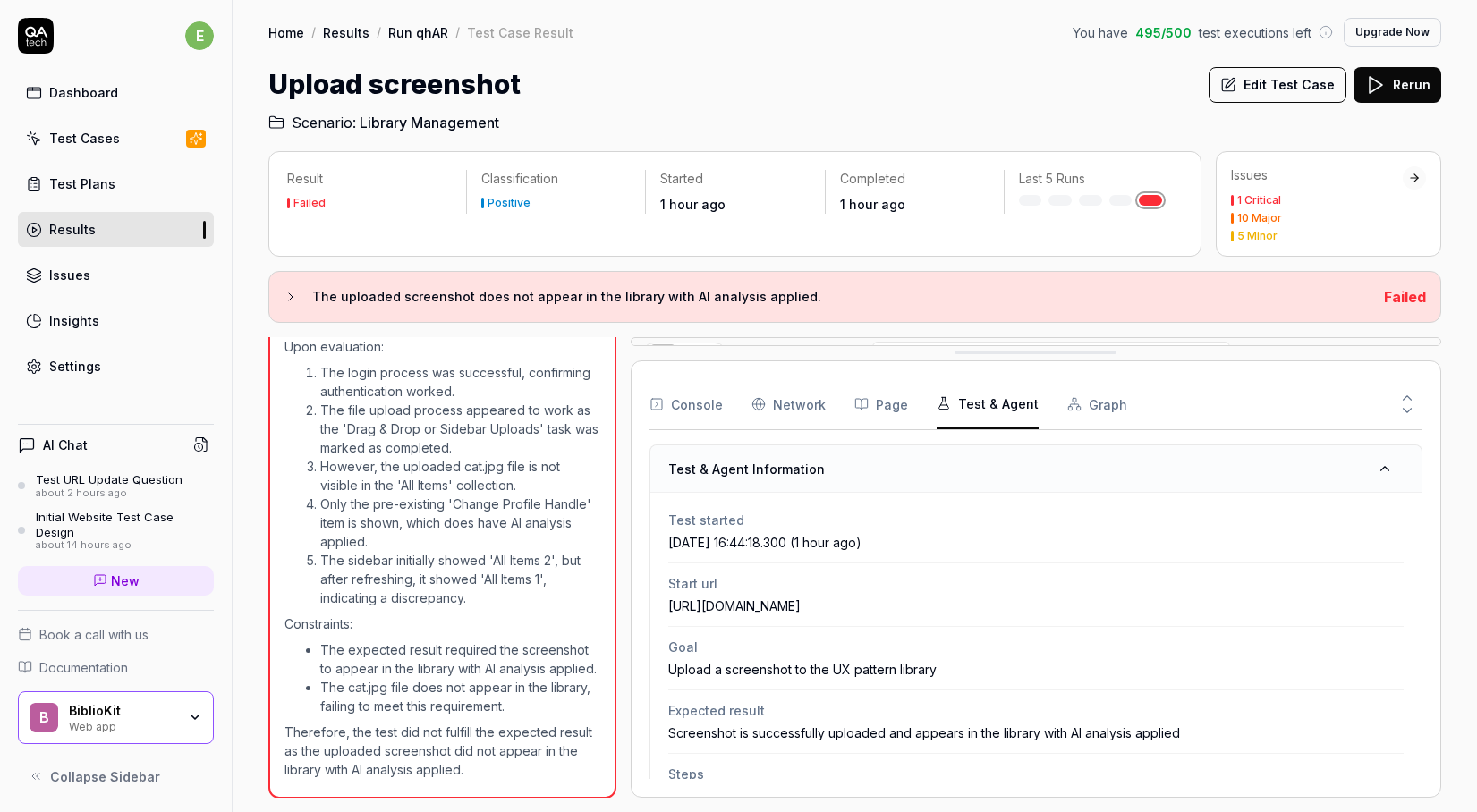
click at [986, 402] on button "Test & Agent" at bounding box center [988, 404] width 102 height 50
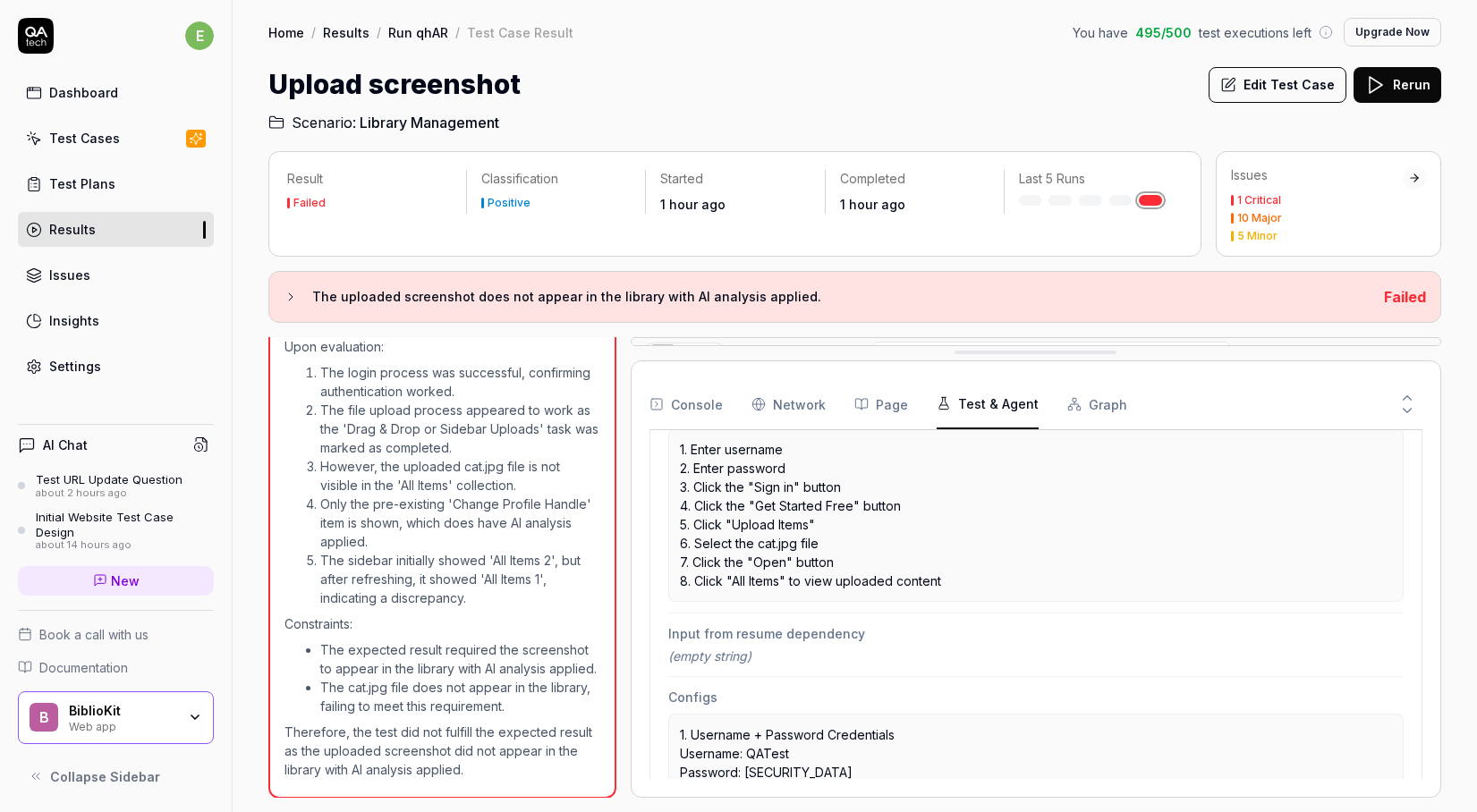
scroll to position [337, 0]
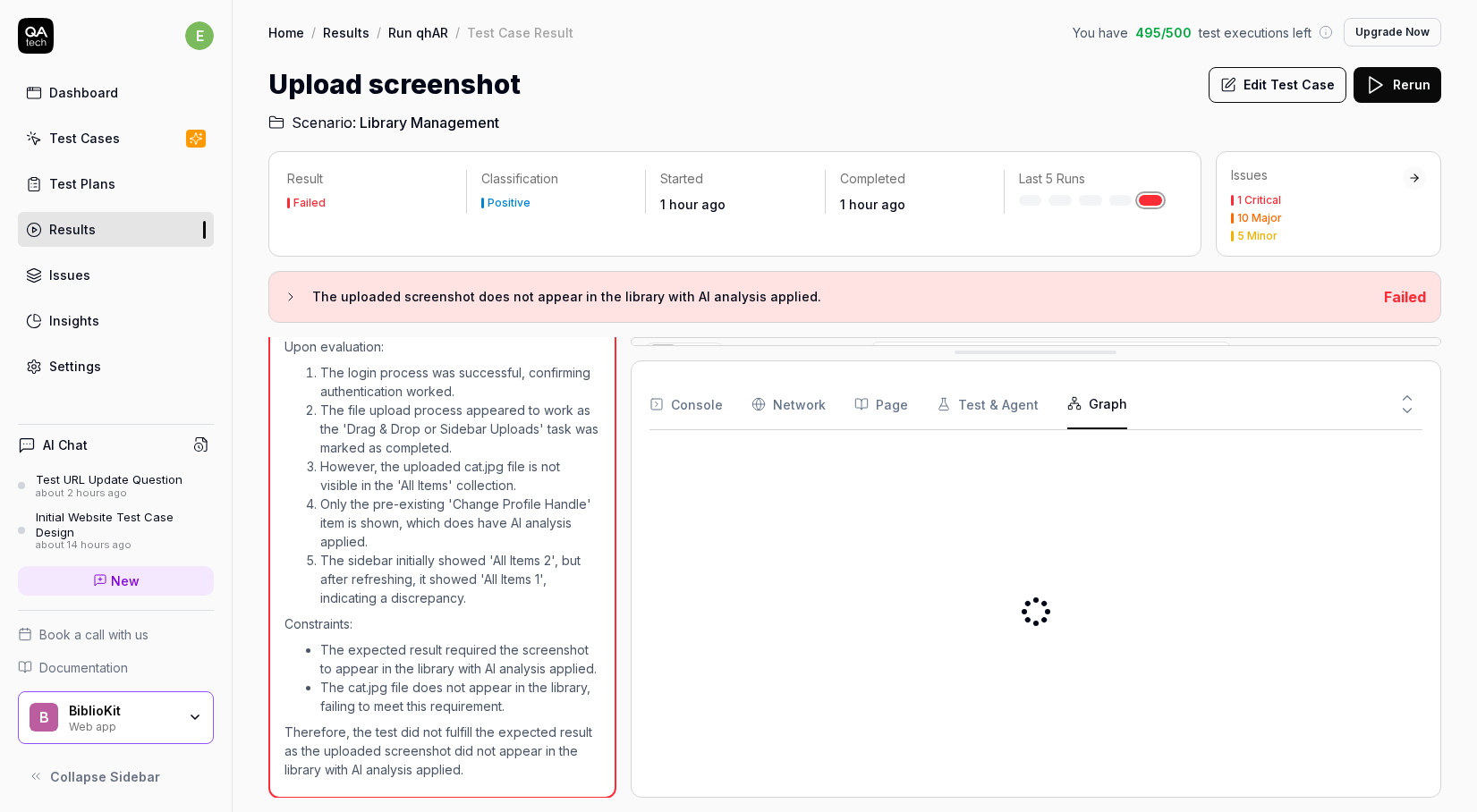
click at [1078, 402] on button "Graph" at bounding box center [1097, 404] width 60 height 50
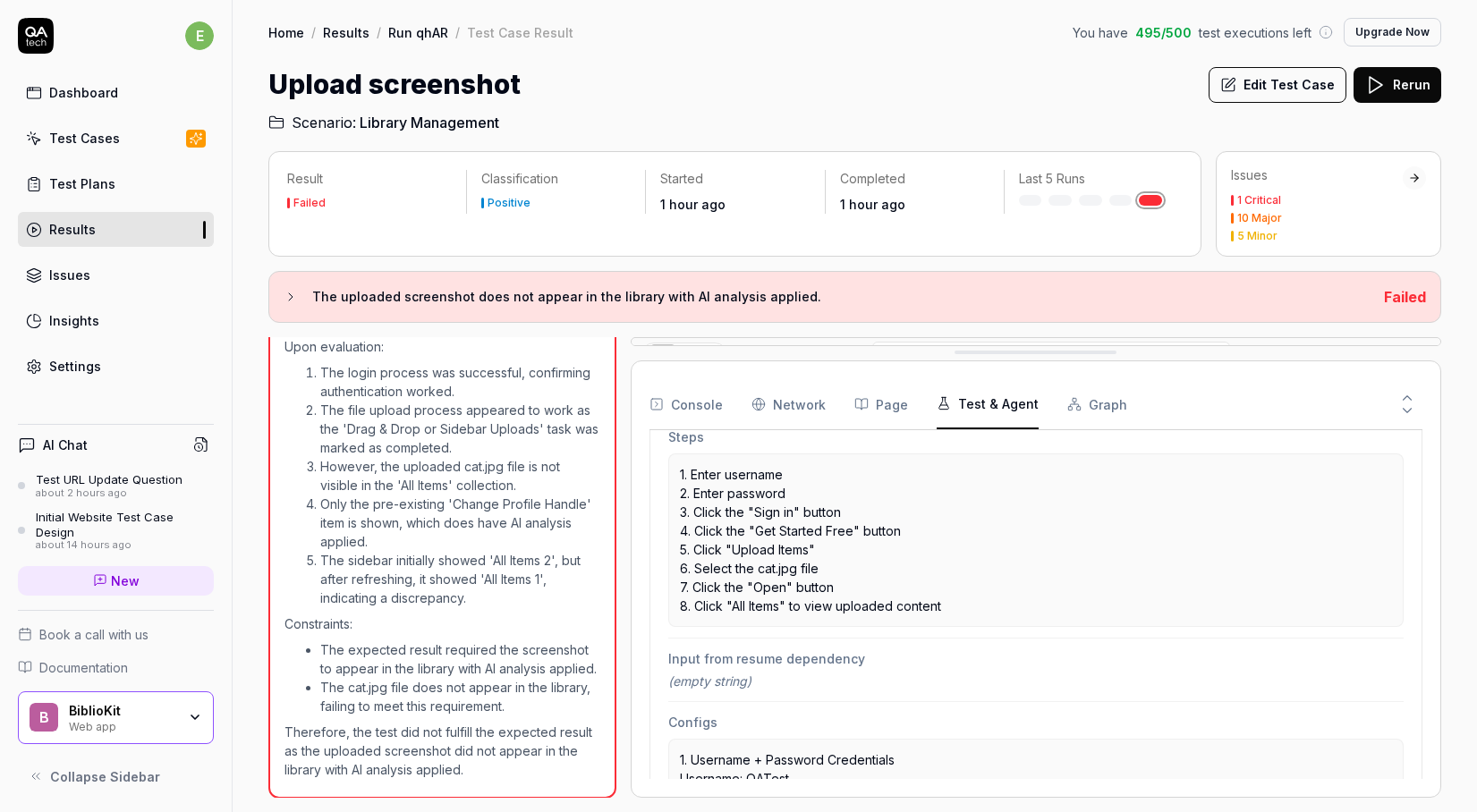
click at [1019, 403] on button "Test & Agent" at bounding box center [988, 404] width 102 height 50
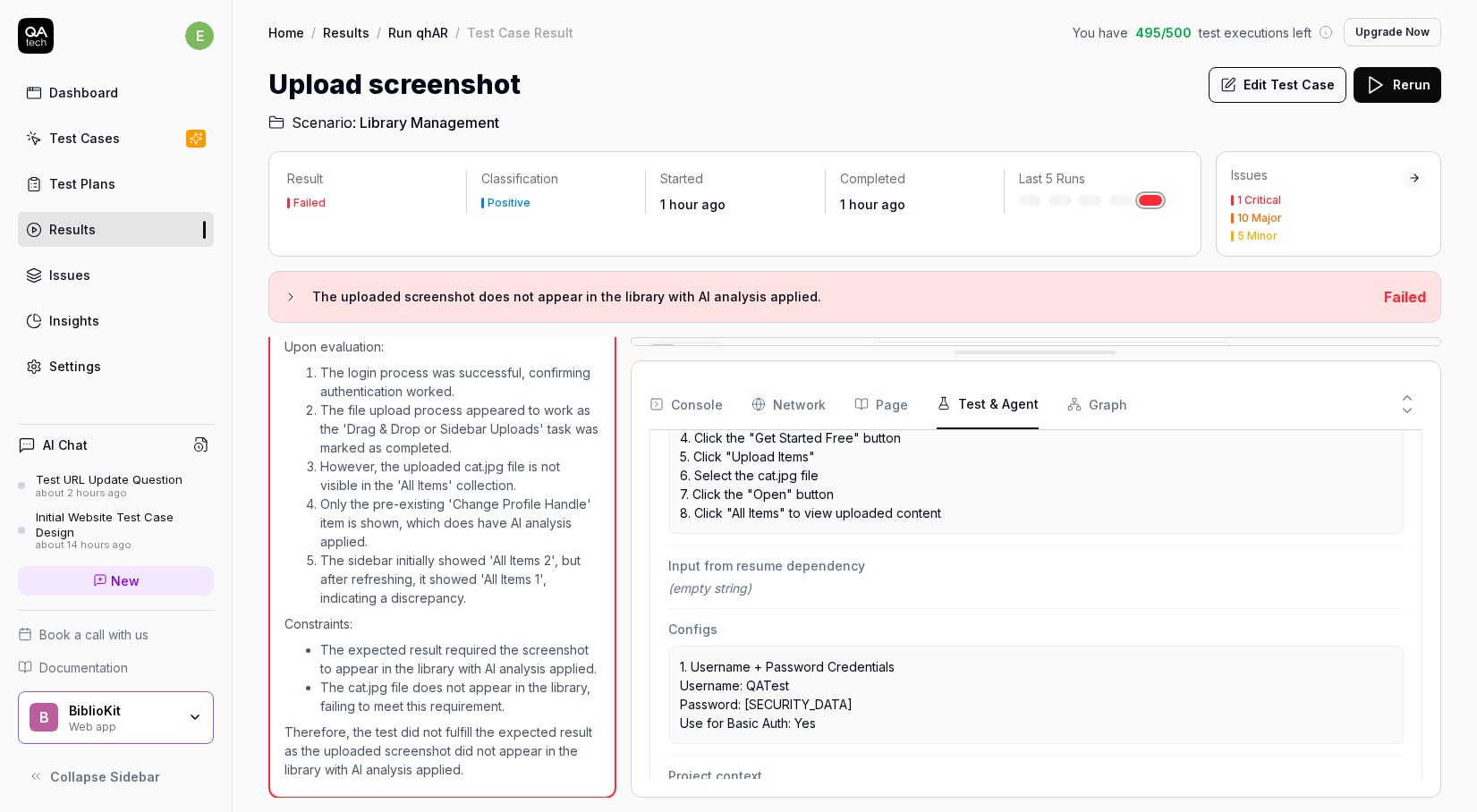
scroll to position [475, 0]
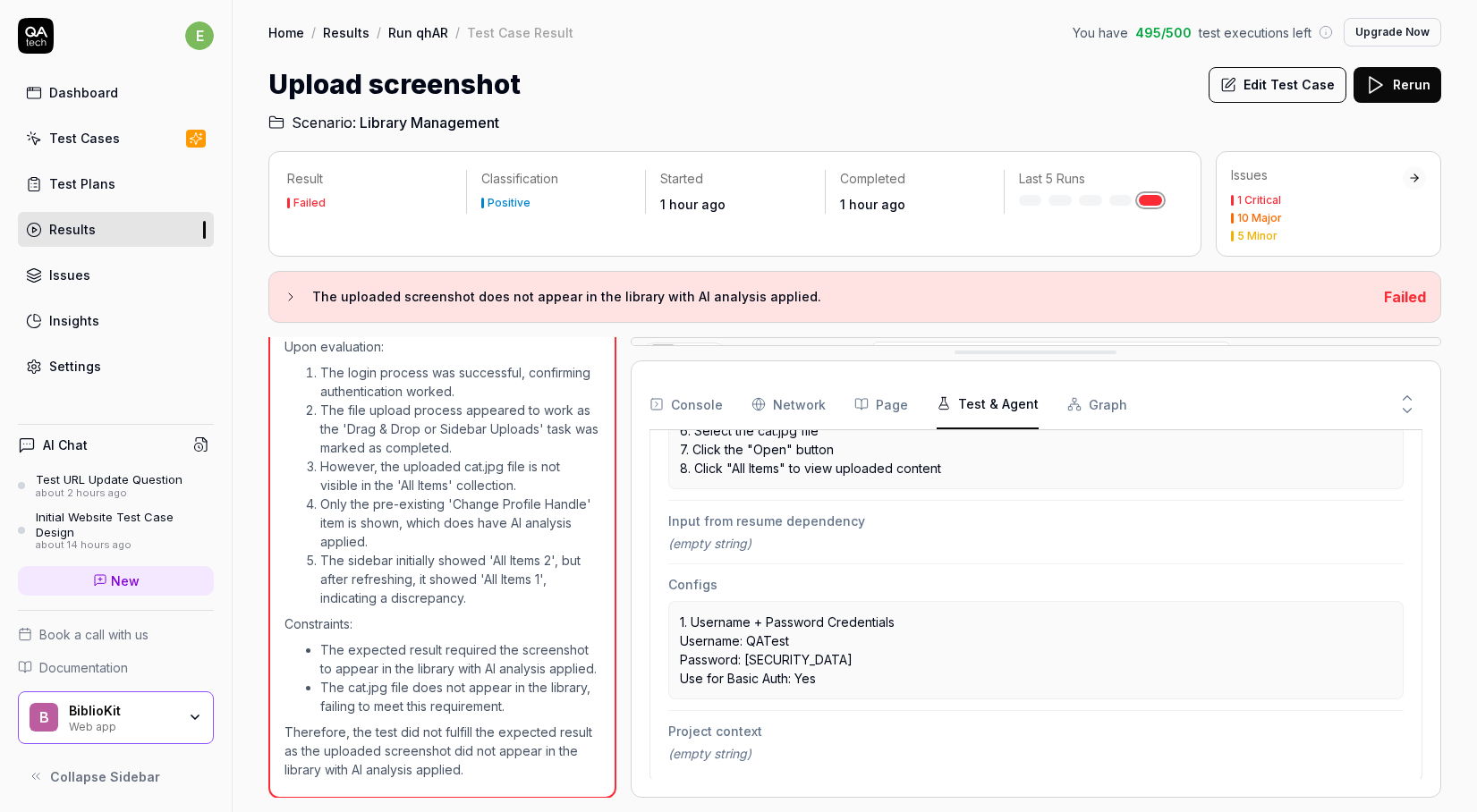
click at [702, 399] on button "Console" at bounding box center [686, 404] width 74 height 50
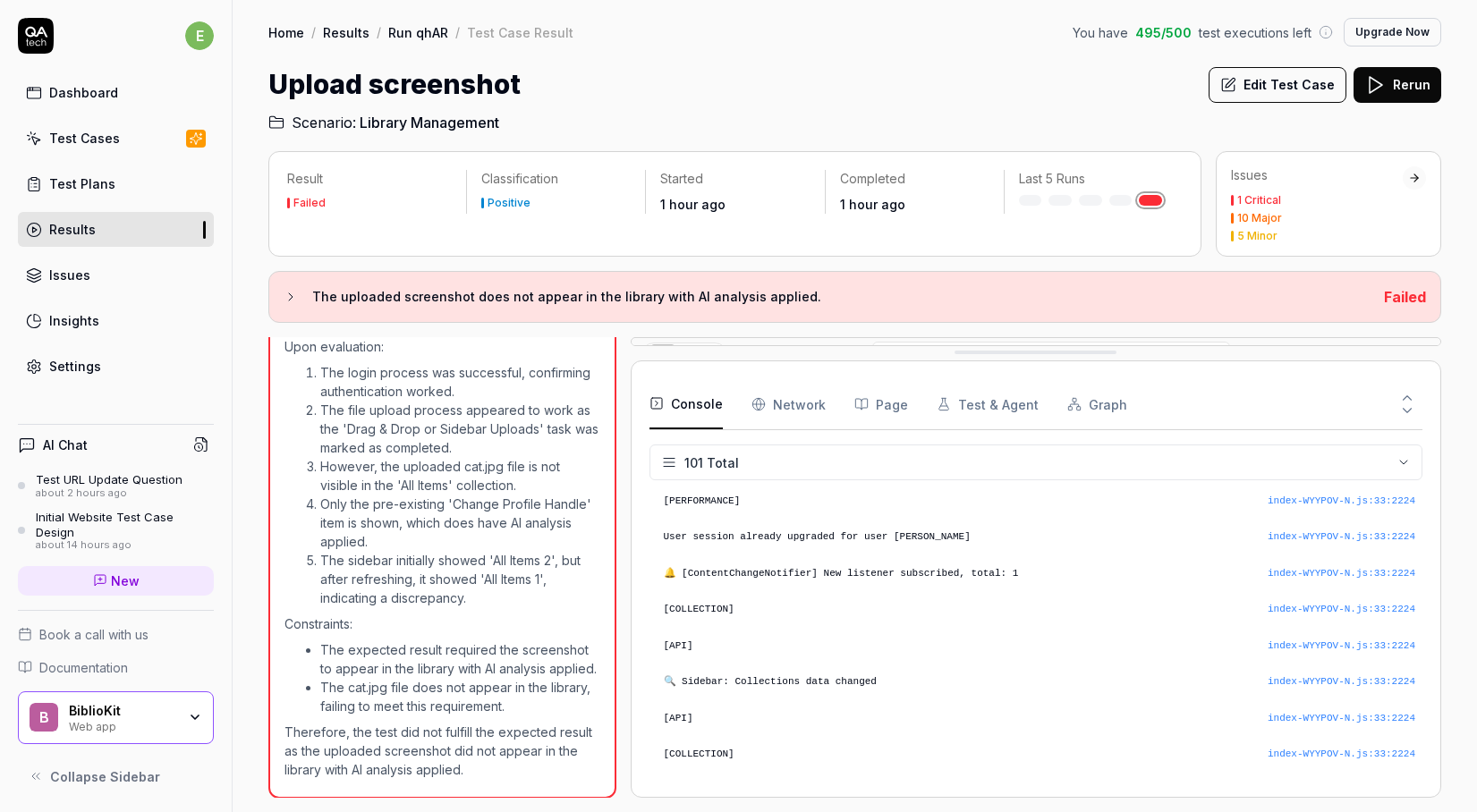
scroll to position [0, 0]
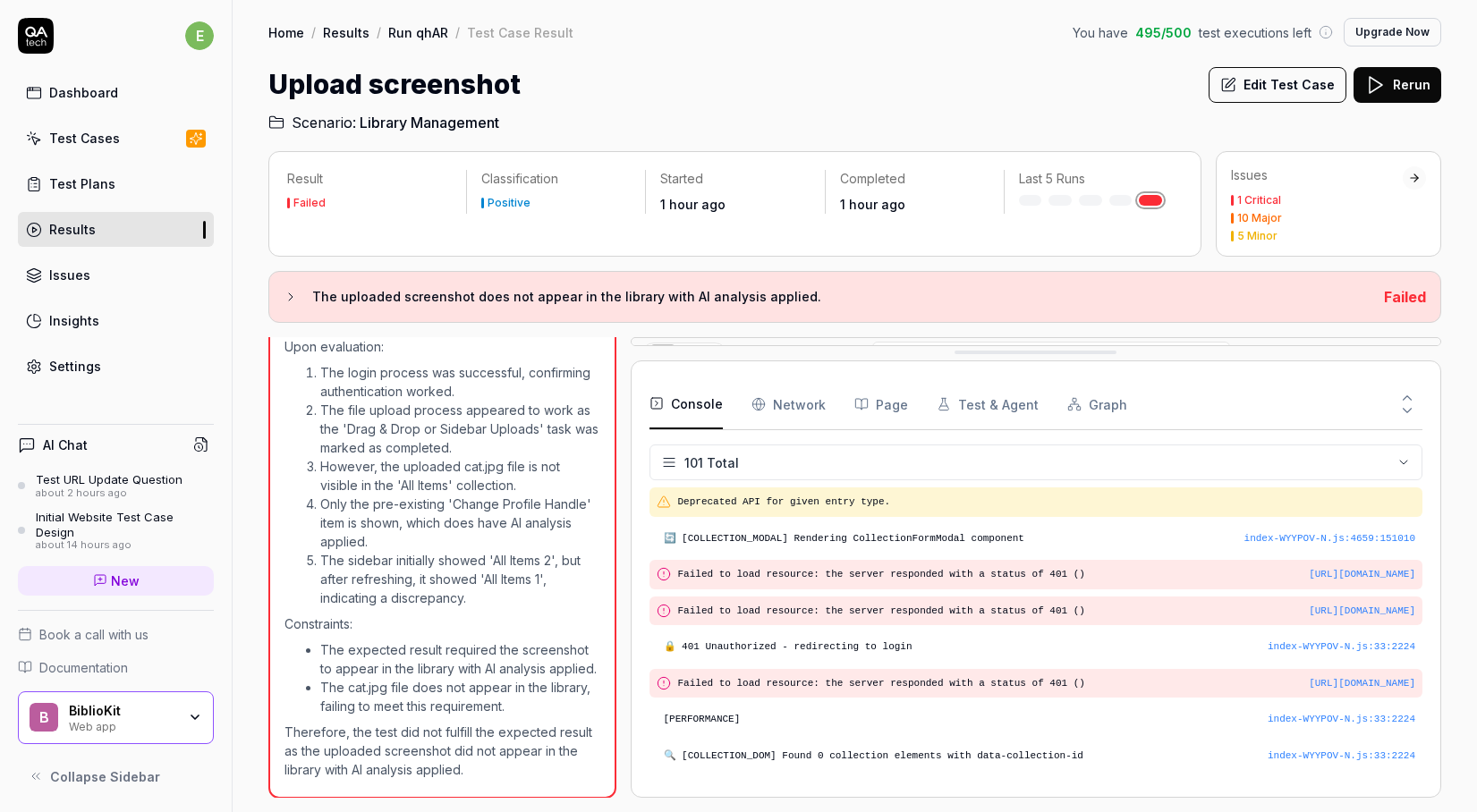
click at [777, 421] on Requests "Network" at bounding box center [789, 404] width 75 height 50
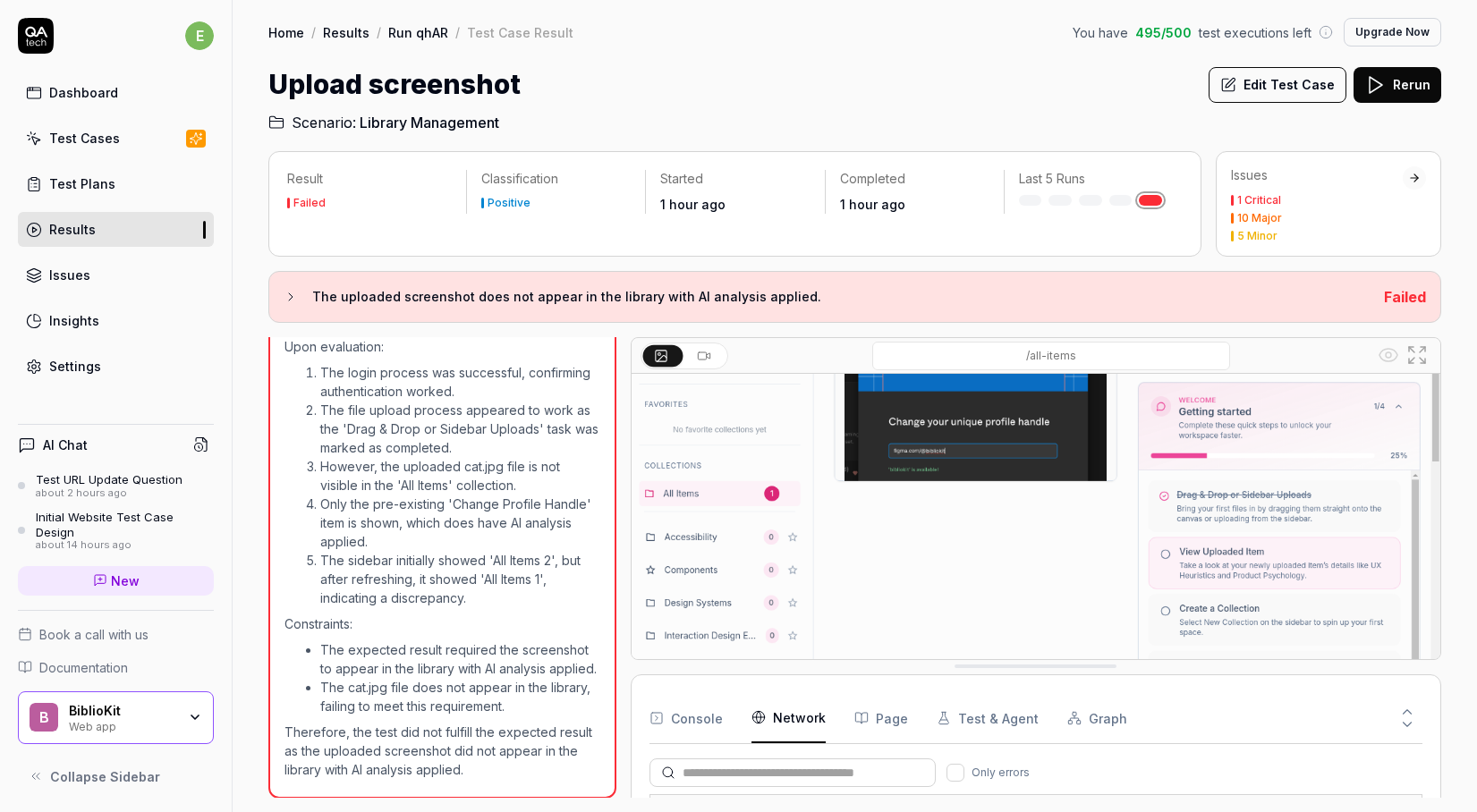
scroll to position [3135, 0]
drag, startPoint x: 960, startPoint y: 356, endPoint x: 981, endPoint y: 668, distance: 312.7
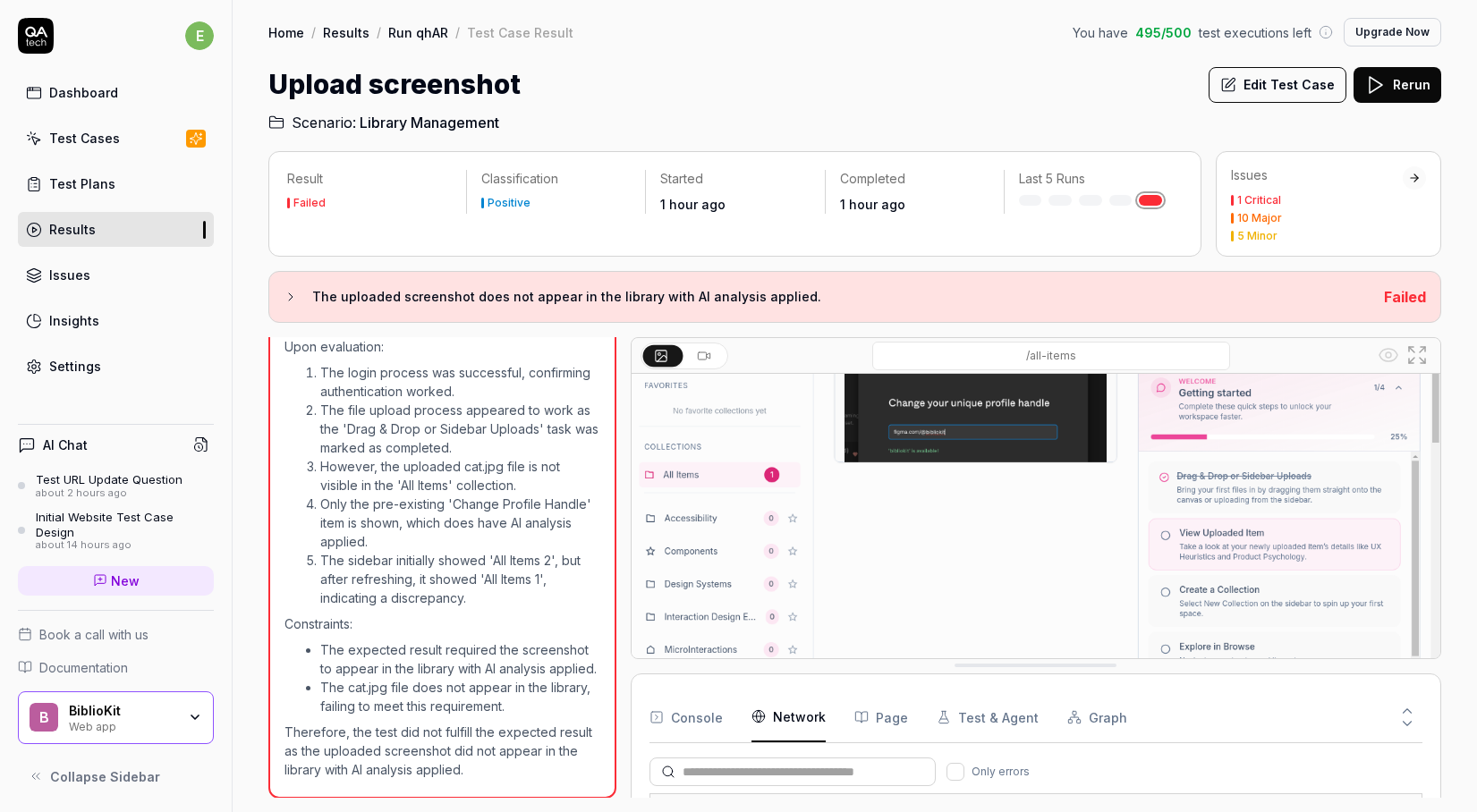
scroll to position [221, 0]
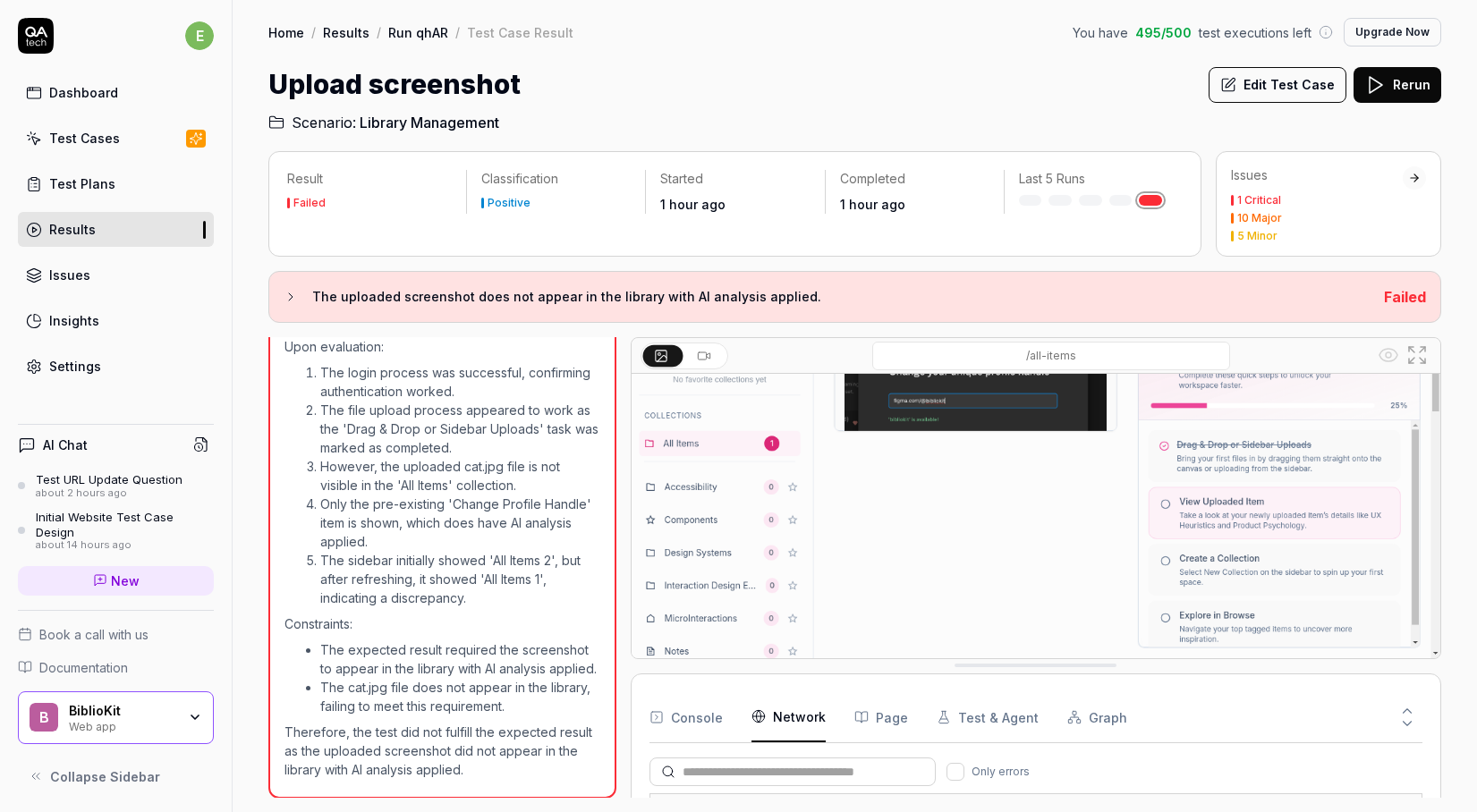
click at [722, 350] on button at bounding box center [706, 356] width 40 height 22
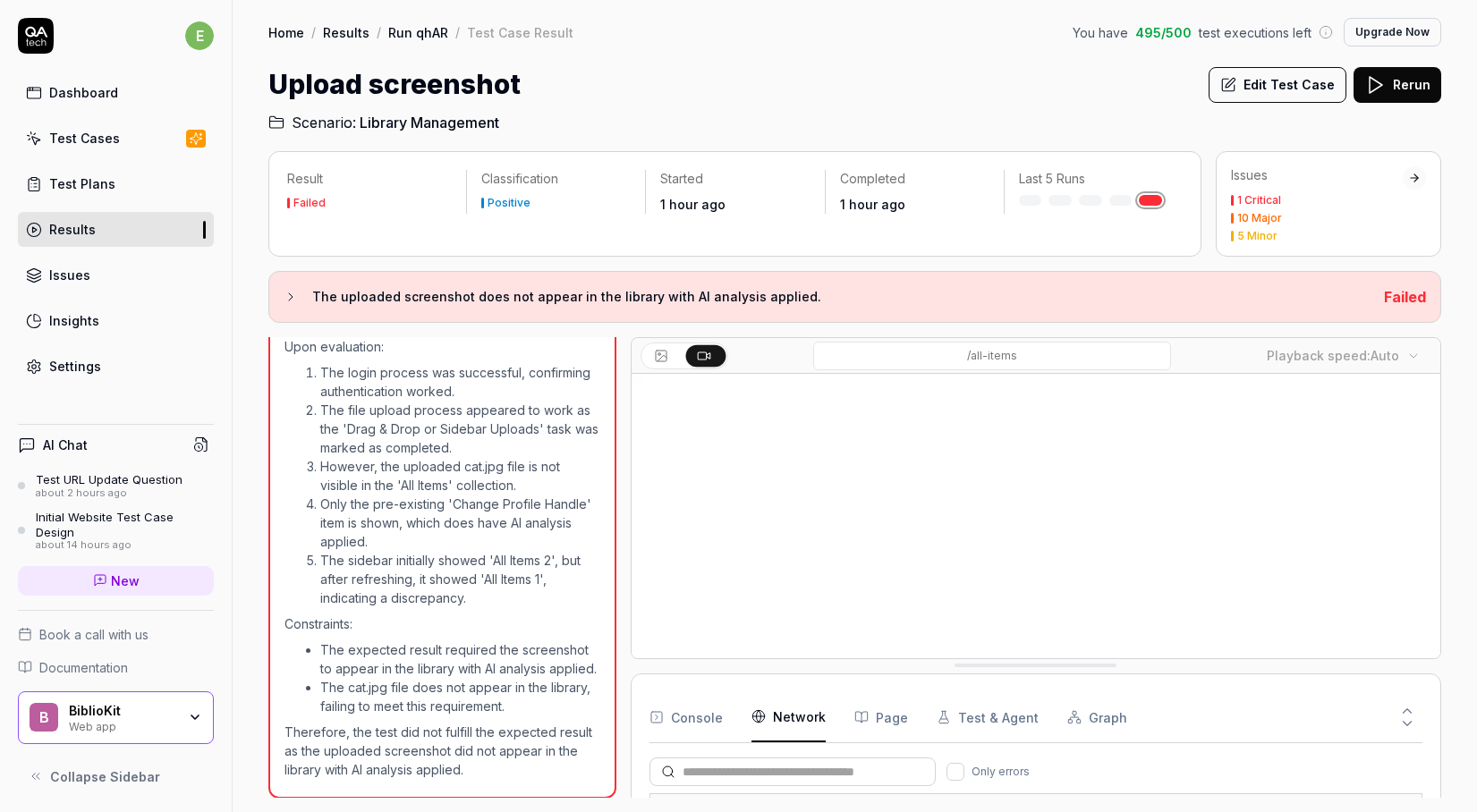
scroll to position [3135, 0]
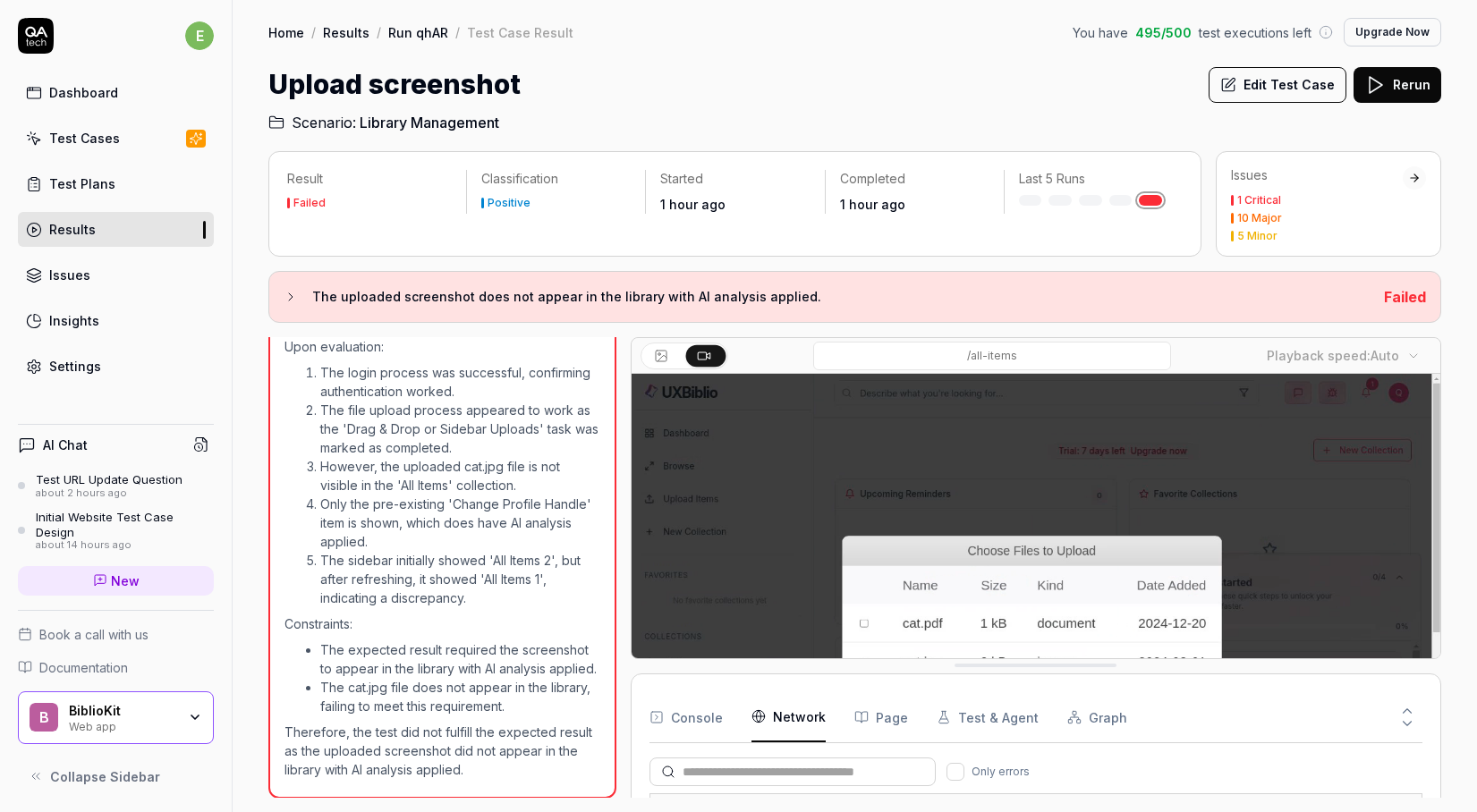
click at [939, 622] on video at bounding box center [1036, 626] width 809 height 506
click at [1139, 630] on video at bounding box center [1036, 626] width 809 height 506
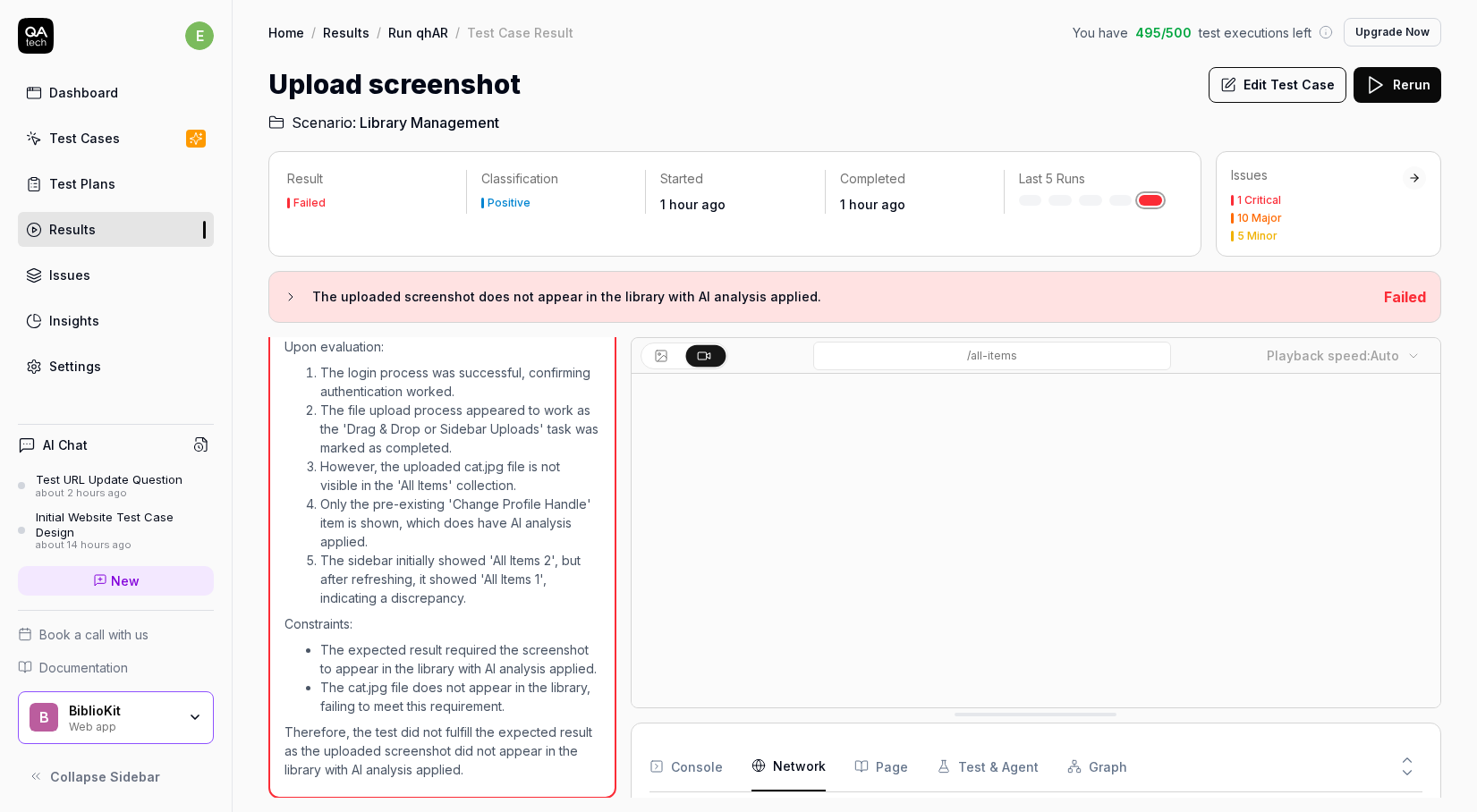
drag, startPoint x: 1182, startPoint y: 666, endPoint x: 1213, endPoint y: 818, distance: 155.1
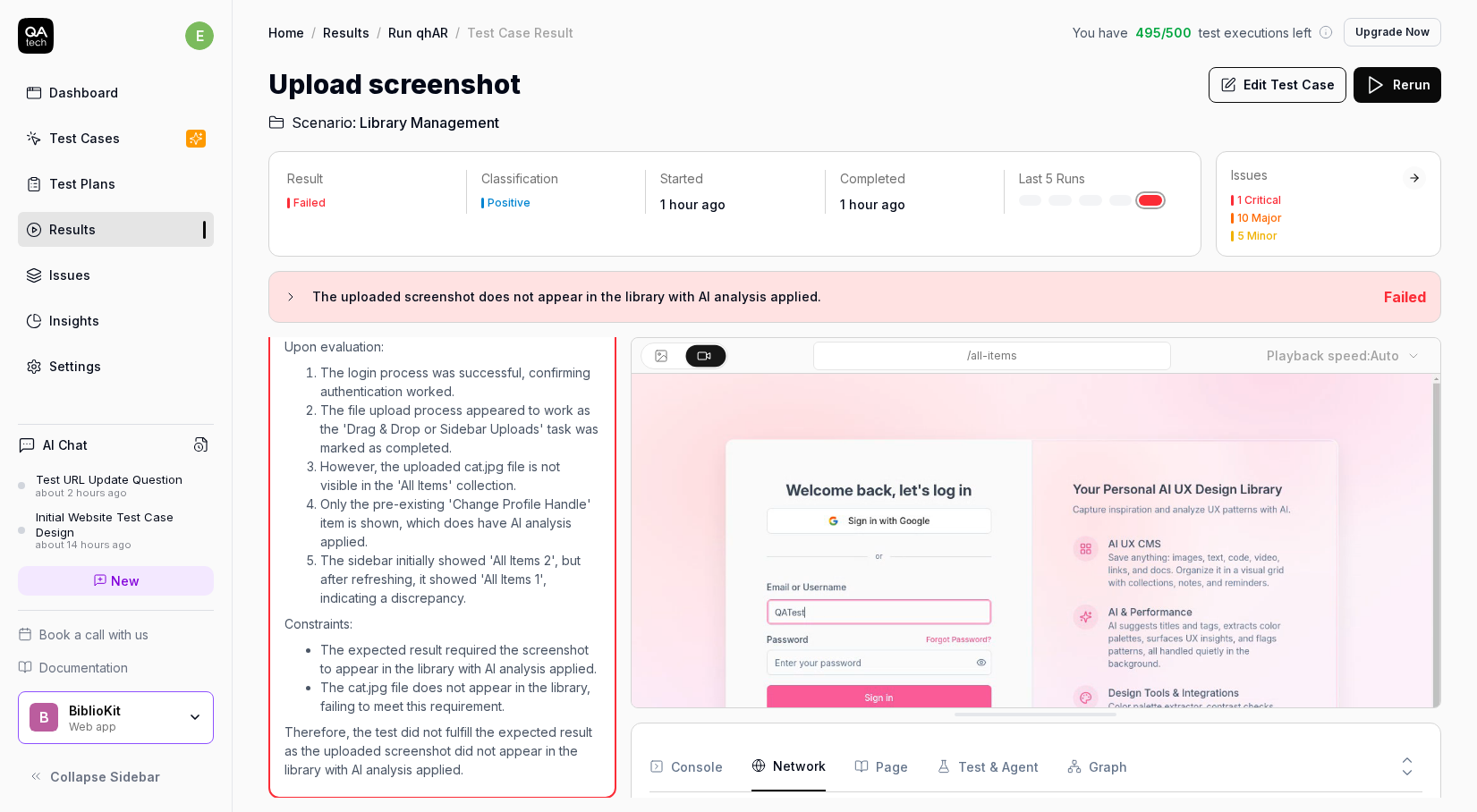
click at [1213, 811] on html "e Dashboard Test Cases Test Plans Results Issues Insights Settings AI Chat Test…" at bounding box center [738, 406] width 1477 height 812
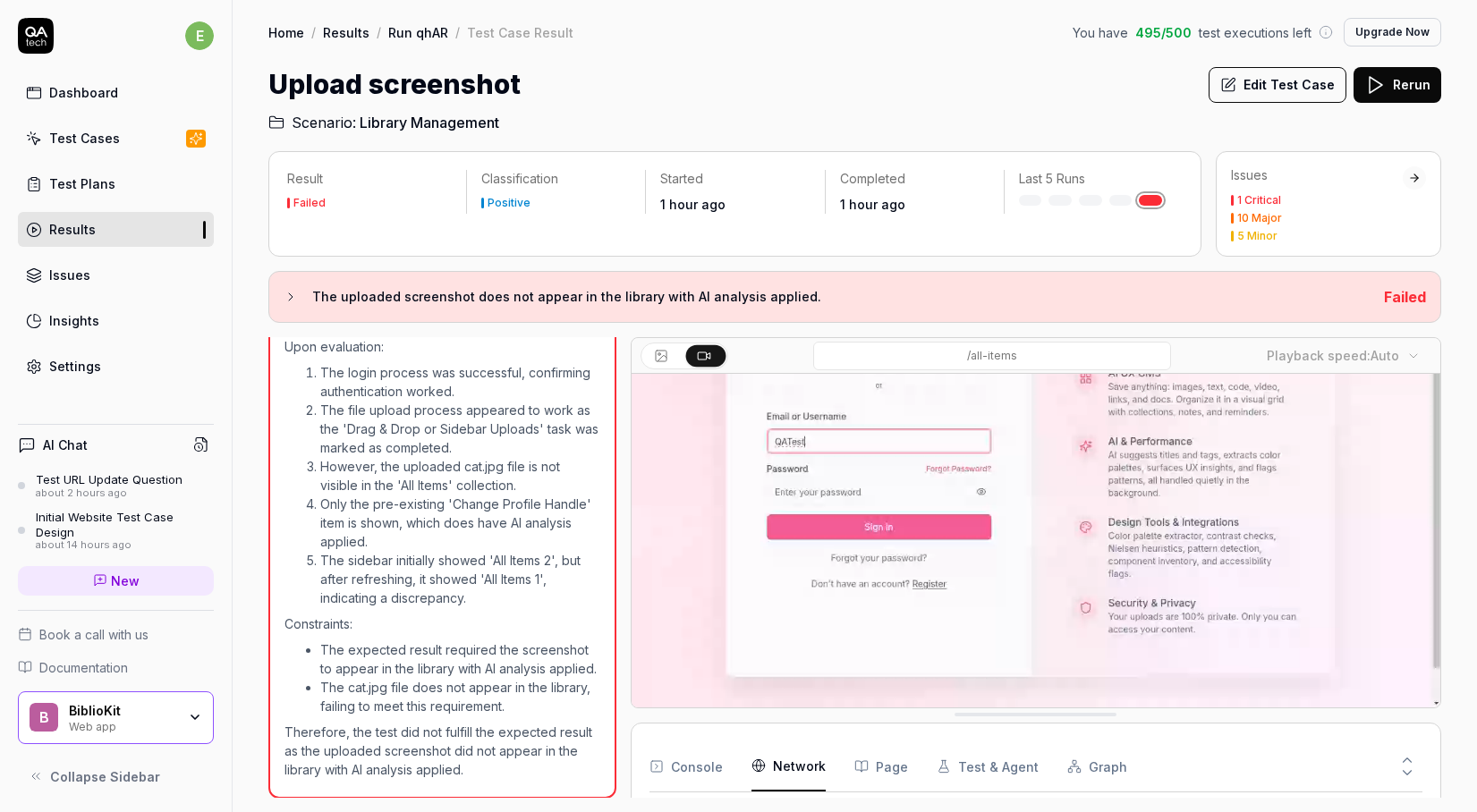
click at [1366, 615] on video at bounding box center [1036, 455] width 809 height 506
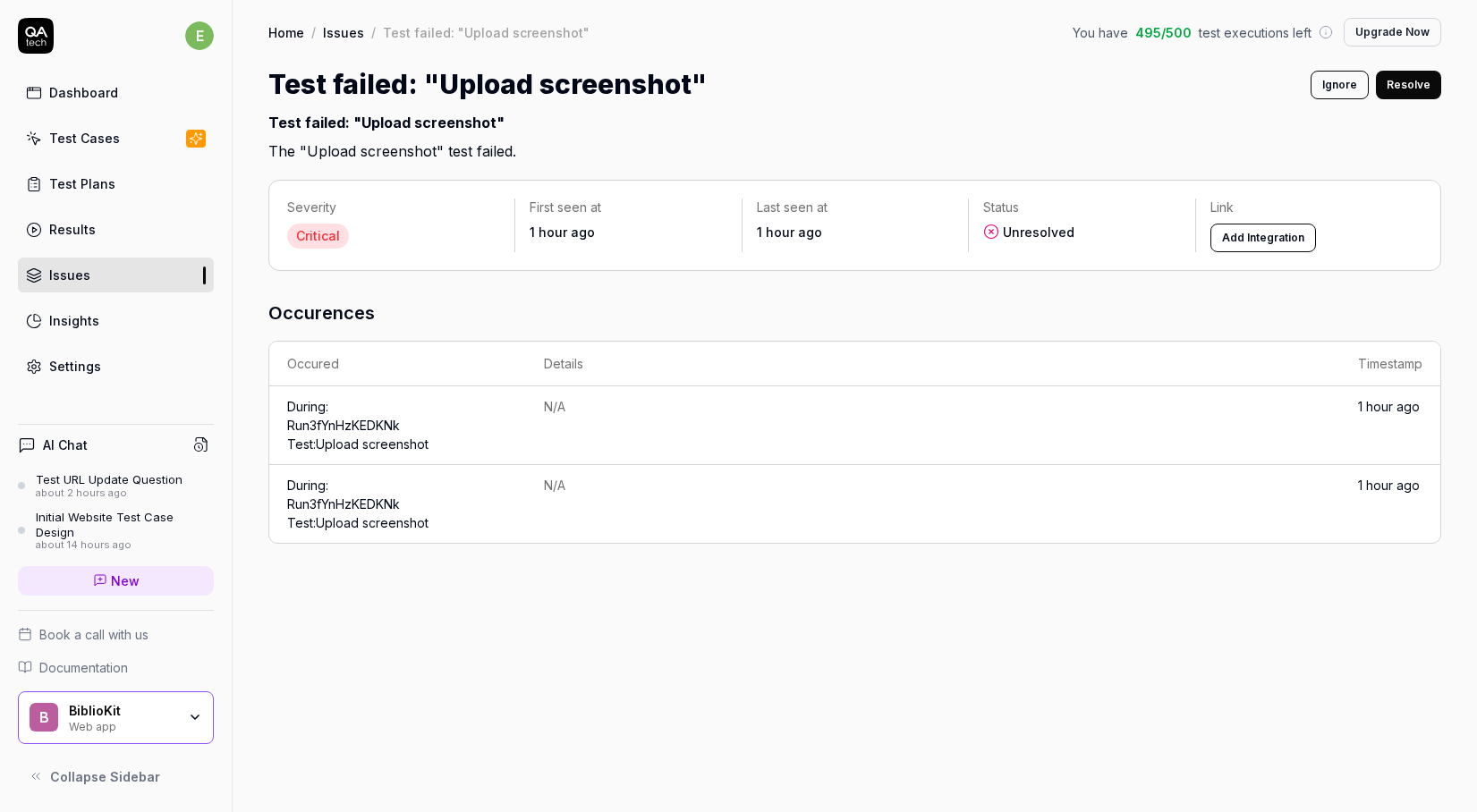
click at [1207, 408] on div "N/A" at bounding box center [933, 406] width 778 height 19
